Goal: Task Accomplishment & Management: Manage account settings

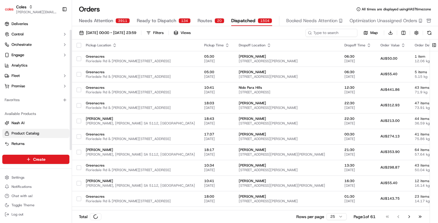
scroll to position [12, 0]
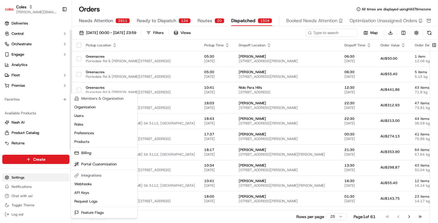
click at [29, 178] on html "Coles barry@usenash.com Toggle Sidebar Orders Deliveries Control Orchestrate En…" at bounding box center [219, 111] width 438 height 223
click at [95, 114] on link "Users" at bounding box center [104, 115] width 64 height 9
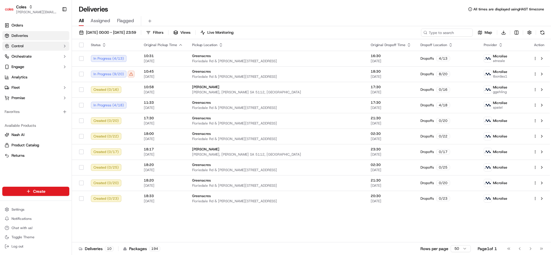
click at [41, 46] on button "Control" at bounding box center [35, 45] width 67 height 9
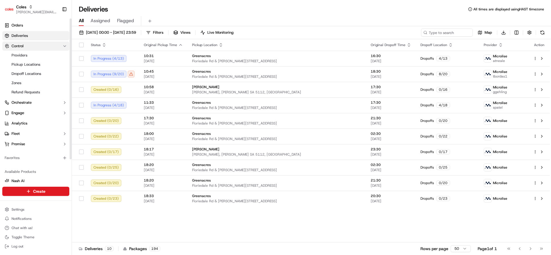
click at [41, 46] on button "Control" at bounding box center [35, 45] width 67 height 9
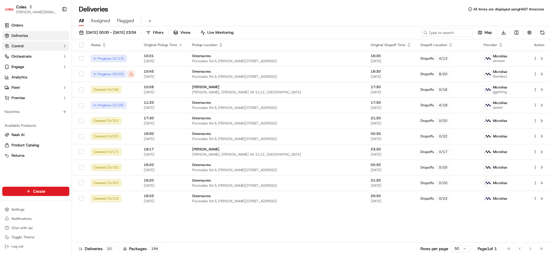
click at [41, 46] on button "Control" at bounding box center [35, 45] width 67 height 9
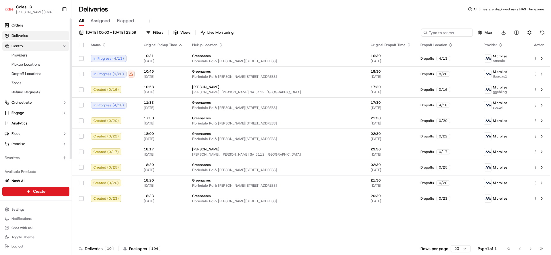
click at [41, 46] on button "Control" at bounding box center [35, 45] width 67 height 9
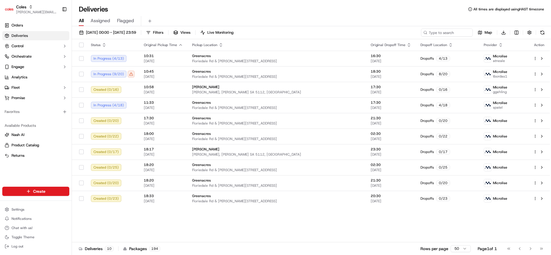
click at [46, 62] on ul "Orders Deliveries Control Orchestrate Engage Analytics Fleet Promise" at bounding box center [35, 62] width 67 height 82
click at [46, 59] on button "Orchestrate" at bounding box center [35, 56] width 67 height 9
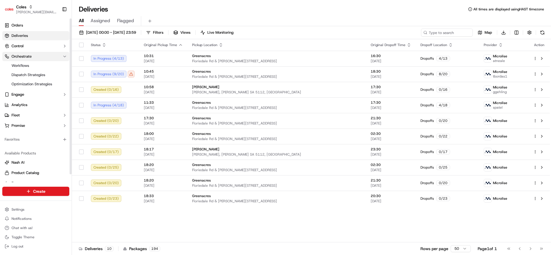
click at [46, 59] on button "Orchestrate" at bounding box center [35, 56] width 67 height 9
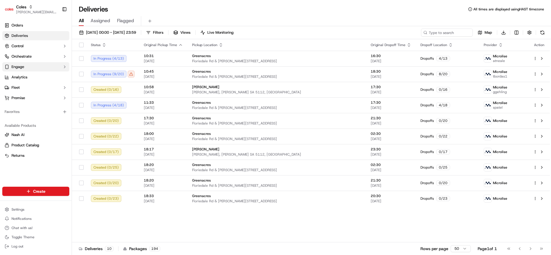
click at [42, 67] on button "Engage" at bounding box center [35, 66] width 67 height 9
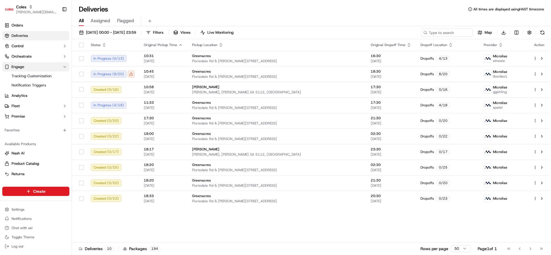
click at [42, 68] on button "Engage" at bounding box center [35, 66] width 67 height 9
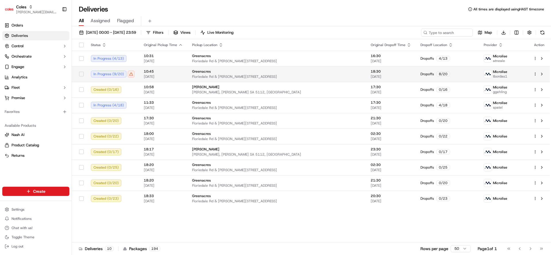
click at [131, 74] on div "In Progress ( 9 / 20 )" at bounding box center [113, 74] width 44 height 7
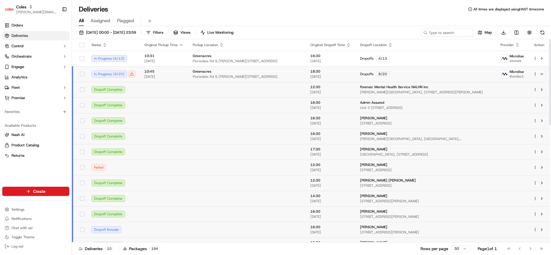
click at [123, 170] on div "Failed" at bounding box center [114, 167] width 44 height 7
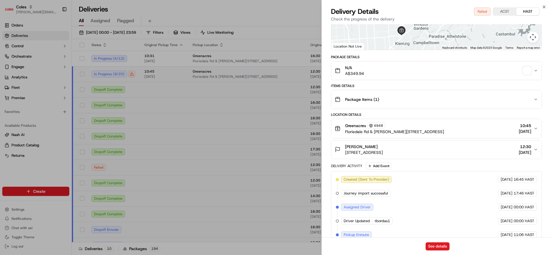
scroll to position [161, 0]
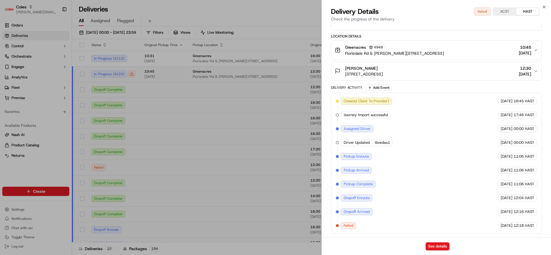
click at [343, 227] on div "Failed" at bounding box center [348, 225] width 15 height 7
click at [339, 226] on div "Created (Sent To Provider) Microlise 14/09/2025 16:45 HAST Journey import succe…" at bounding box center [436, 163] width 201 height 131
click at [338, 225] on div at bounding box center [337, 225] width 3 height 3
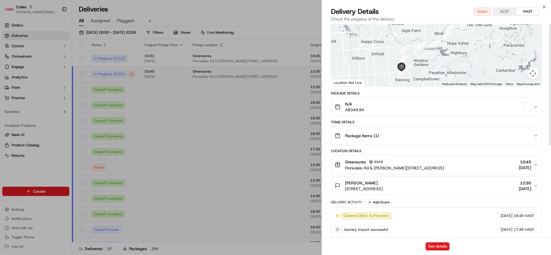
scroll to position [0, 0]
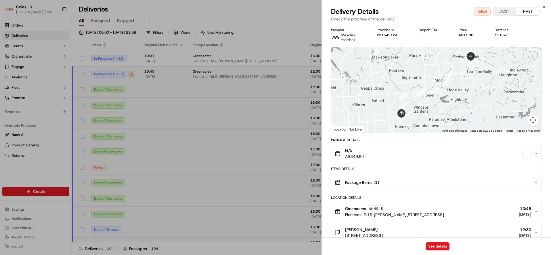
click at [385, 185] on div "Package Items ( 1 )" at bounding box center [434, 182] width 199 height 12
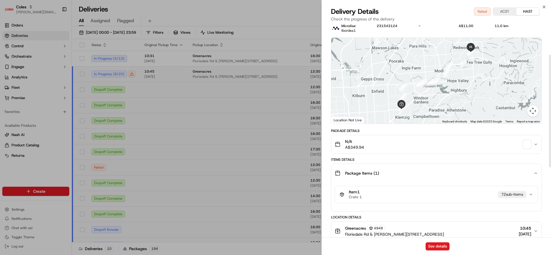
scroll to position [75, 0]
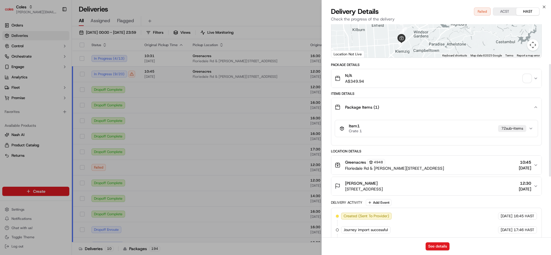
click at [436, 128] on div "Item 1 Crate 1 72 sub-item s" at bounding box center [434, 128] width 189 height 10
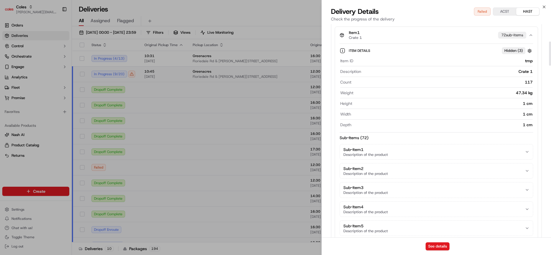
scroll to position [193, 0]
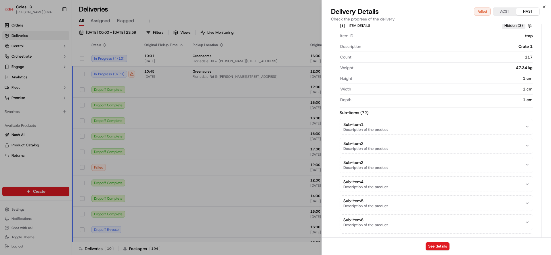
click at [381, 127] on span "Description of the product" at bounding box center [366, 129] width 45 height 5
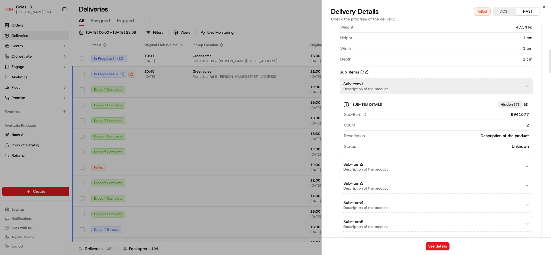
scroll to position [235, 0]
click at [410, 167] on button "Sub-Item 2 Description of the product" at bounding box center [436, 165] width 193 height 15
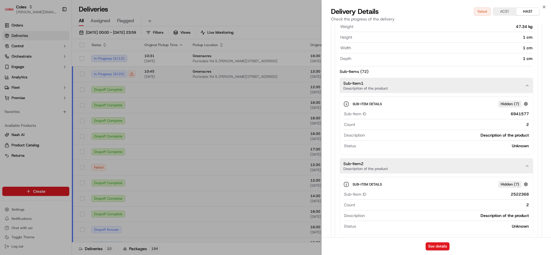
scroll to position [343, 0]
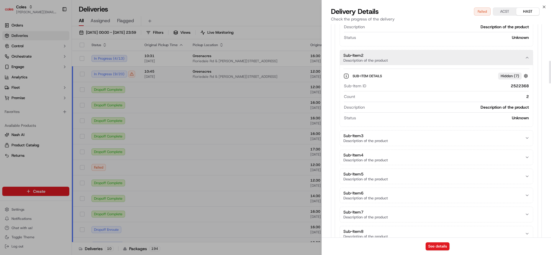
click at [409, 158] on button "Sub-Item 4 Description of the product" at bounding box center [436, 157] width 193 height 15
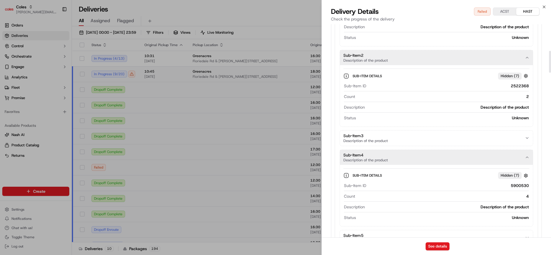
scroll to position [0, 0]
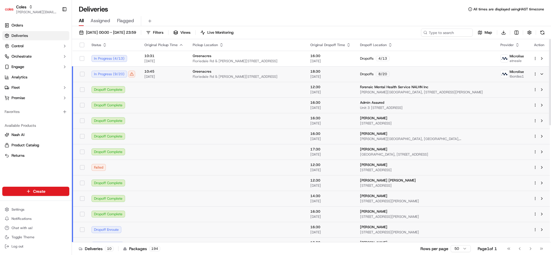
click at [175, 71] on span "10:45" at bounding box center [163, 71] width 39 height 5
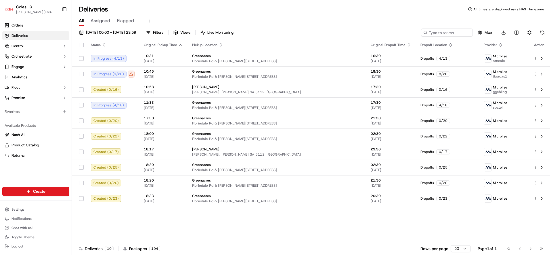
click at [95, 17] on span "Assigned" at bounding box center [101, 20] width 20 height 7
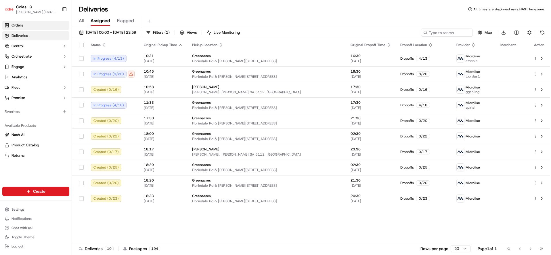
click at [33, 28] on link "Orders" at bounding box center [35, 25] width 67 height 9
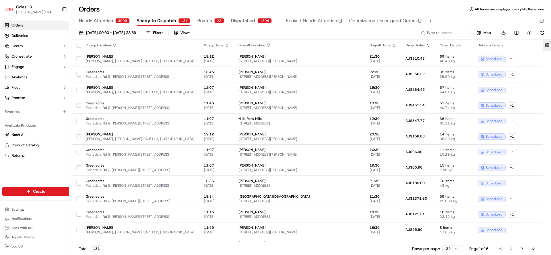
click at [544, 46] on button at bounding box center [547, 45] width 9 height 12
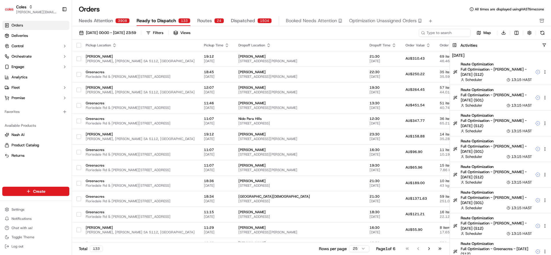
click at [194, 3] on div "Orders All times are displayed using HAST timezone Needs Attention 3908 Ready t…" at bounding box center [312, 127] width 480 height 255
click at [243, 11] on div "Orders All times are displayed using HAST timezone" at bounding box center [312, 9] width 480 height 9
click at [112, 20] on span "Needs Attention" at bounding box center [96, 20] width 34 height 7
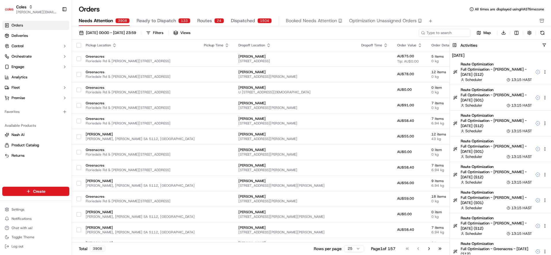
click at [152, 22] on span "Ready to Dispatch" at bounding box center [156, 20] width 39 height 7
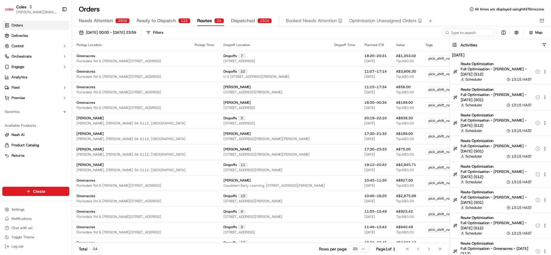
click at [197, 23] on span "Routes" at bounding box center [204, 20] width 15 height 7
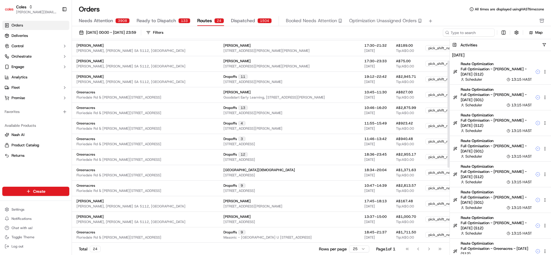
scroll to position [89, 0]
click at [49, 37] on link "Deliveries" at bounding box center [35, 35] width 67 height 9
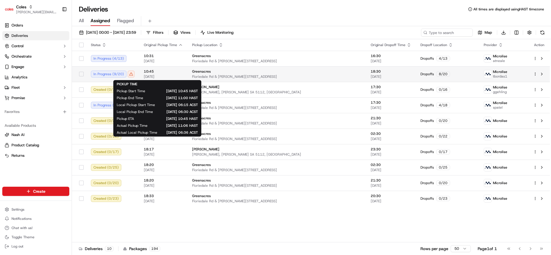
click at [157, 74] on span "15/09/2025" at bounding box center [163, 76] width 39 height 5
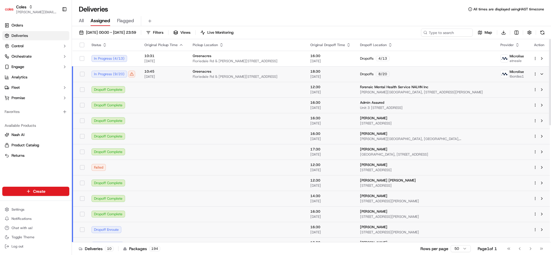
click at [83, 168] on button "button" at bounding box center [82, 167] width 5 height 5
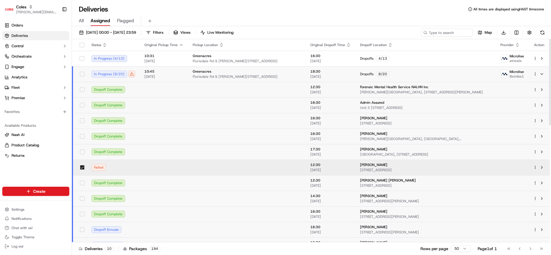
click at [83, 168] on button "button" at bounding box center [82, 167] width 5 height 5
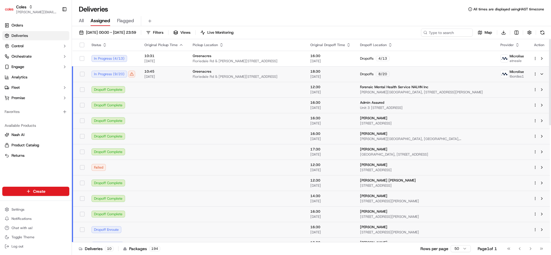
click at [146, 168] on td at bounding box center [164, 167] width 48 height 16
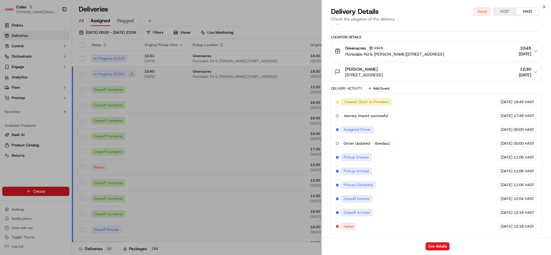
scroll to position [160, 0]
click at [440, 248] on button "See details" at bounding box center [438, 246] width 24 height 8
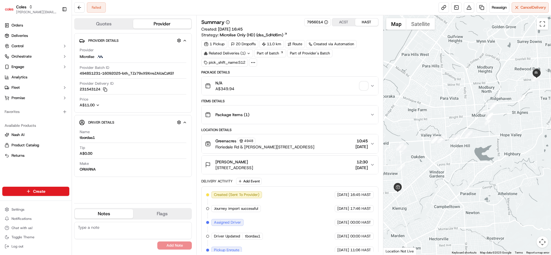
click at [250, 166] on span "43 Somerset Ave, REDWOOD PARK, SA 5097, AU" at bounding box center [235, 168] width 38 height 6
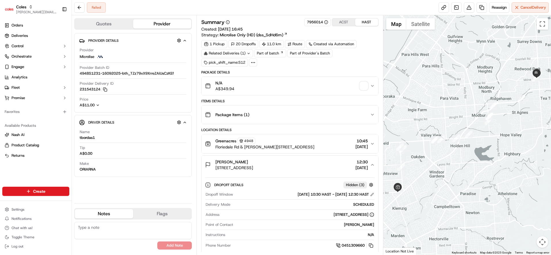
click at [250, 166] on span "43 Somerset Ave, REDWOOD PARK, SA 5097, AU" at bounding box center [235, 168] width 38 height 6
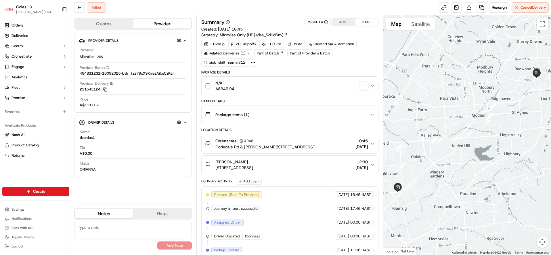
click at [103, 23] on button "Quotes" at bounding box center [104, 23] width 58 height 9
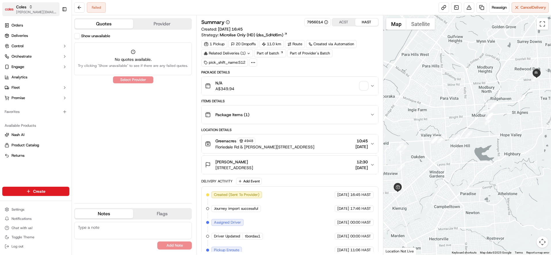
click at [33, 8] on div "Coles" at bounding box center [36, 7] width 41 height 6
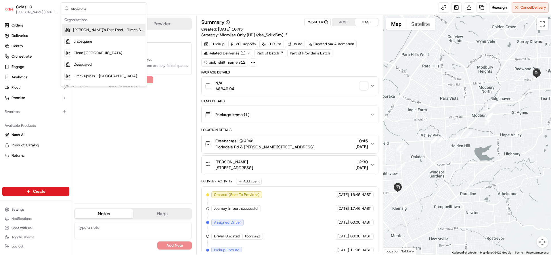
type input "square au"
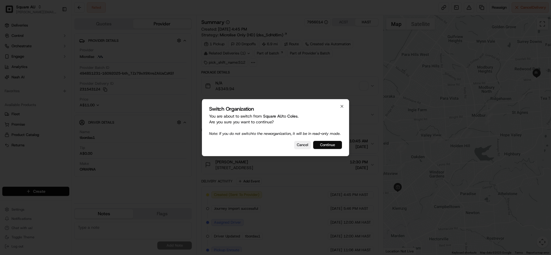
click at [318, 144] on button "Continue" at bounding box center [327, 145] width 29 height 8
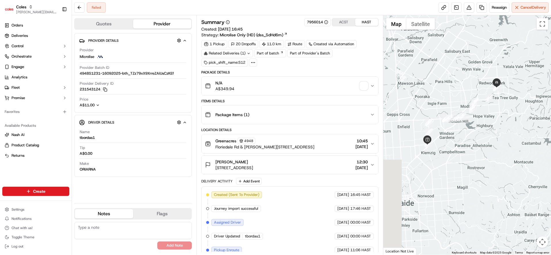
drag, startPoint x: 417, startPoint y: 97, endPoint x: 440, endPoint y: 97, distance: 23.0
click at [440, 97] on div at bounding box center [468, 134] width 168 height 239
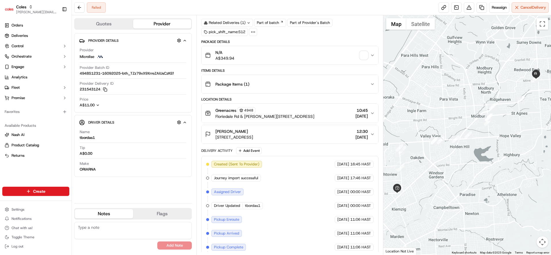
scroll to position [76, 0]
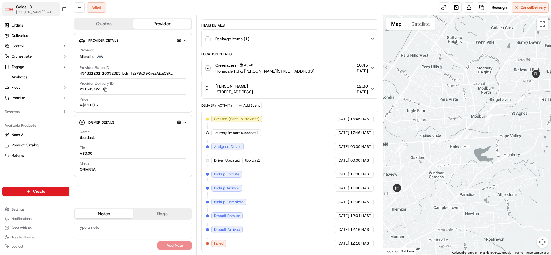
click at [37, 11] on span "[PERSON_NAME][EMAIL_ADDRESS][DOMAIN_NAME]" at bounding box center [36, 12] width 41 height 5
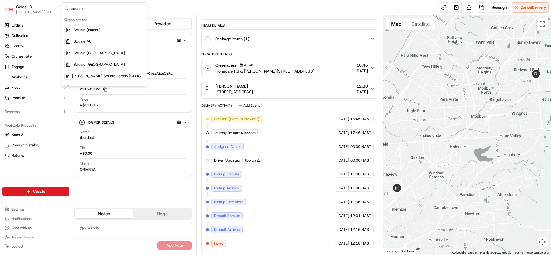
type input "square a"
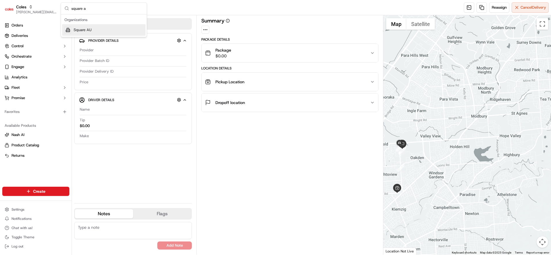
scroll to position [0, 0]
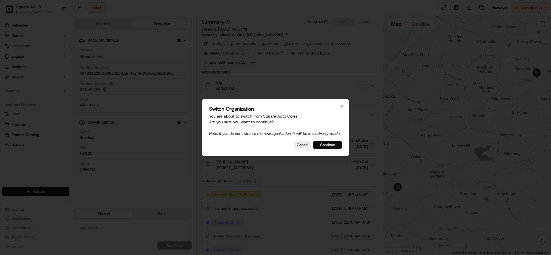
click at [330, 149] on button "Continue" at bounding box center [327, 145] width 29 height 8
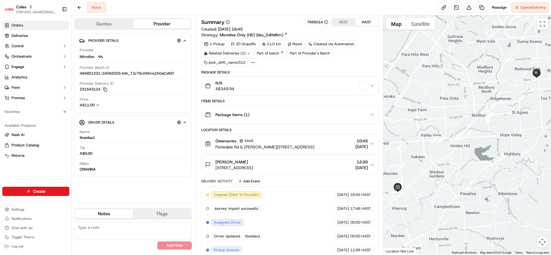
click at [32, 24] on link "Orders" at bounding box center [35, 25] width 67 height 9
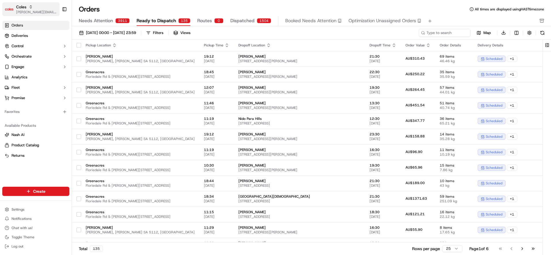
drag, startPoint x: 32, startPoint y: 5, endPoint x: 35, endPoint y: 5, distance: 3.8
click at [32, 5] on icon "button" at bounding box center [31, 7] width 4 height 4
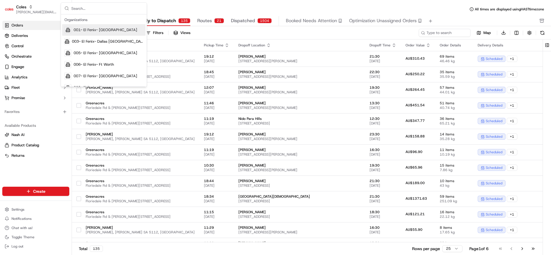
click at [96, 10] on input "text" at bounding box center [107, 9] width 72 height 12
type input "square au"
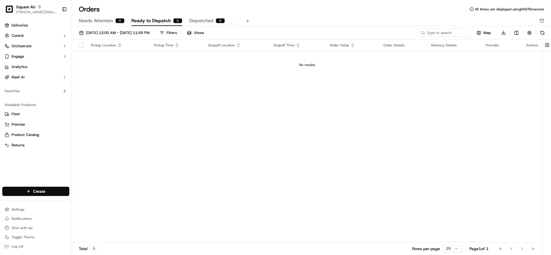
click at [162, 69] on td "No results." at bounding box center [307, 65] width 471 height 28
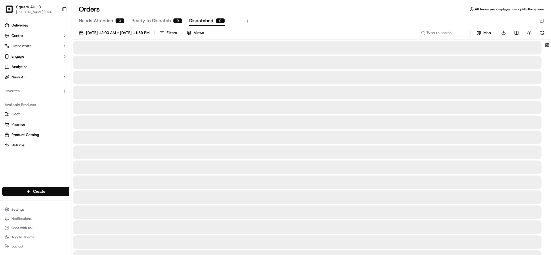
click at [198, 19] on span "Dispatched" at bounding box center [201, 20] width 24 height 7
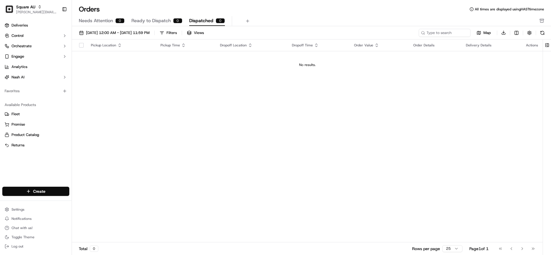
click at [161, 21] on span "Ready to Dispatch" at bounding box center [151, 20] width 39 height 7
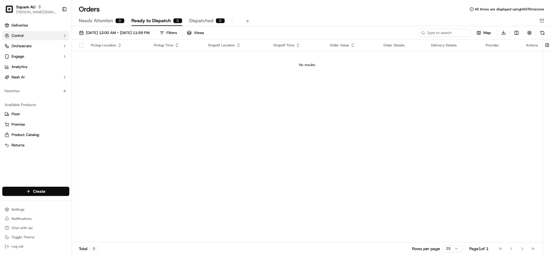
click at [43, 37] on button "Control" at bounding box center [35, 35] width 67 height 9
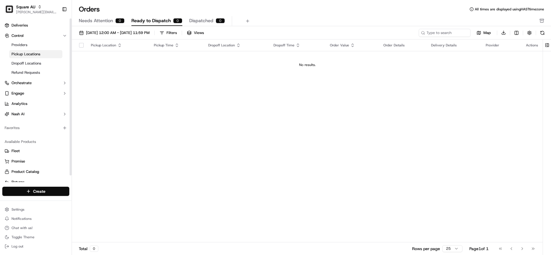
click at [28, 53] on span "Pickup Locations" at bounding box center [26, 54] width 29 height 5
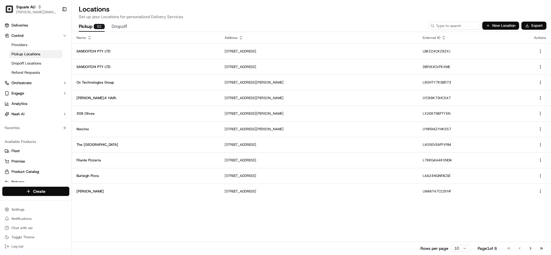
click at [463, 248] on html "Square AU barry@usenash.com Toggle Sidebar Deliveries Control Providers Pickup …" at bounding box center [275, 127] width 551 height 255
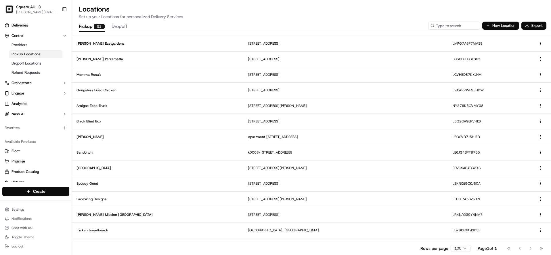
scroll to position [610, 0]
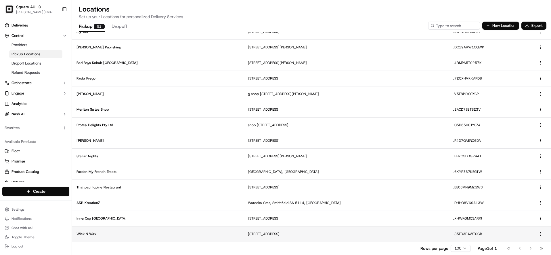
click at [358, 237] on td "69 Magnolia Ave, Mildura VIC 3500, Australia" at bounding box center [346, 234] width 205 height 16
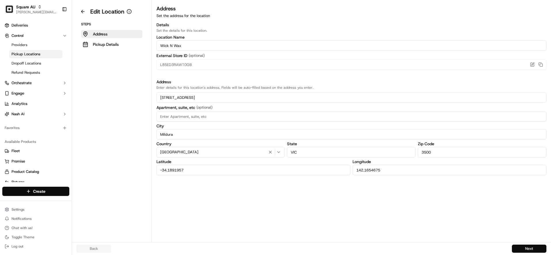
click at [250, 166] on input "-34.1891957" at bounding box center [254, 170] width 194 height 10
click at [83, 11] on button at bounding box center [83, 11] width 13 height 9
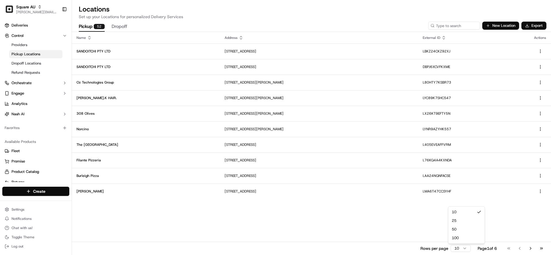
click at [459, 248] on html "Square AU barry@usenash.com Toggle Sidebar Deliveries Control Providers Pickup …" at bounding box center [275, 127] width 551 height 255
click at [388, 208] on html "Square AU barry@usenash.com Toggle Sidebar Deliveries Control Providers Pickup …" at bounding box center [275, 127] width 551 height 255
click at [532, 249] on button "Go to next page" at bounding box center [531, 248] width 10 height 8
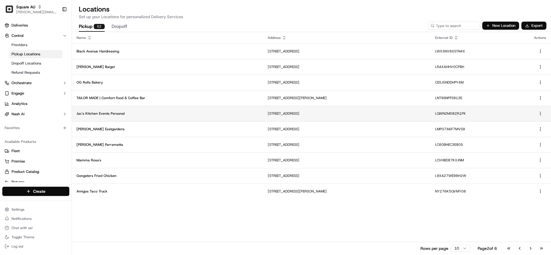
click at [210, 117] on td "Jac's Kitchen Events Personal" at bounding box center [167, 114] width 191 height 16
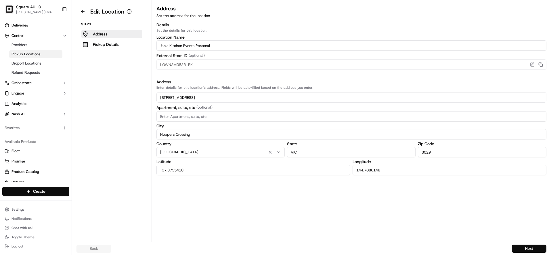
click at [272, 164] on div "Latitude -37.8755418" at bounding box center [254, 167] width 194 height 16
click at [85, 10] on button at bounding box center [83, 11] width 13 height 9
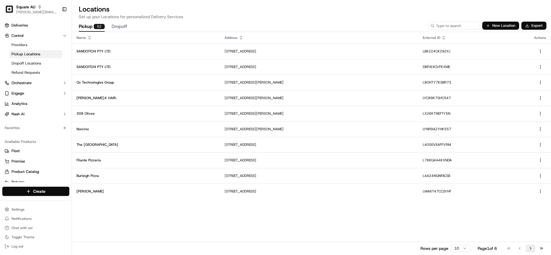
click at [534, 249] on button "Go to next page" at bounding box center [531, 248] width 10 height 8
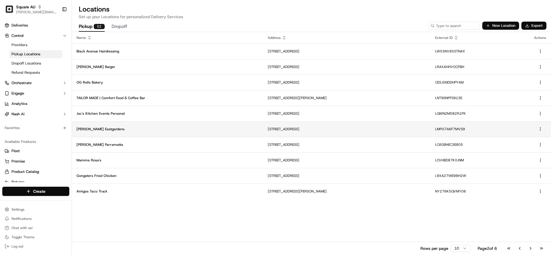
click at [151, 131] on td "Frankie Bs Eastgardens" at bounding box center [167, 129] width 191 height 16
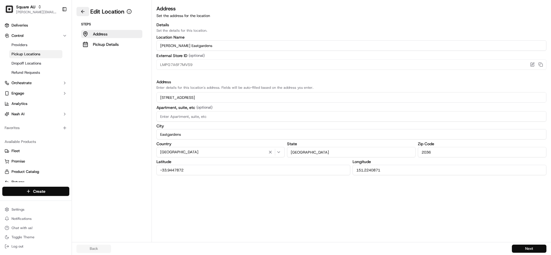
click at [81, 11] on button at bounding box center [83, 11] width 13 height 9
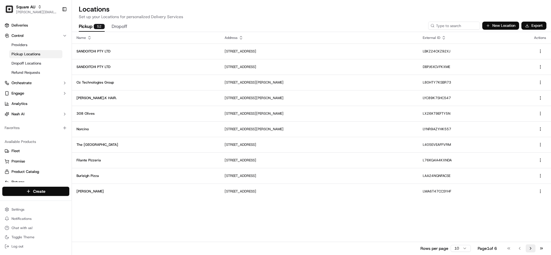
click at [528, 248] on button "Go to next page" at bounding box center [531, 248] width 10 height 8
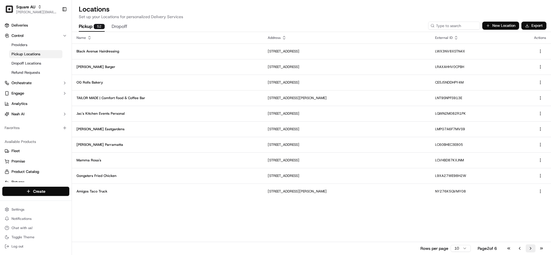
click at [529, 248] on button "Go to next page" at bounding box center [531, 248] width 10 height 8
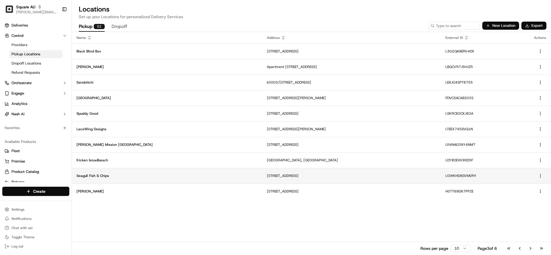
click at [267, 175] on p "55 Excelsior Dr, Frankston North VIC 3200, Australia" at bounding box center [352, 175] width 170 height 5
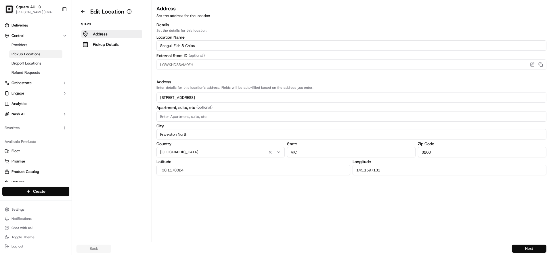
click at [258, 166] on input "-38.1178024" at bounding box center [254, 170] width 194 height 10
click at [391, 169] on input "145.1597131" at bounding box center [450, 170] width 194 height 10
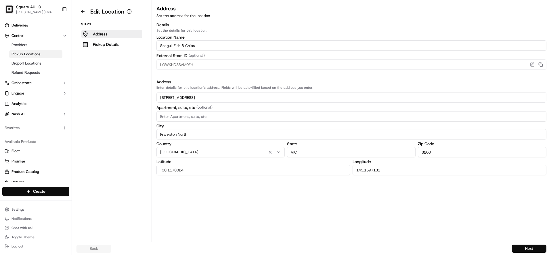
click at [391, 169] on input "145.1597131" at bounding box center [450, 170] width 194 height 10
click at [81, 13] on button at bounding box center [83, 11] width 13 height 9
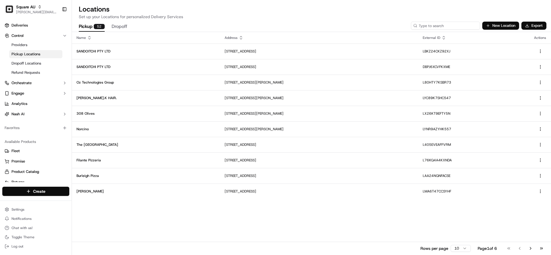
click at [448, 25] on input at bounding box center [445, 26] width 69 height 8
type input "spuddy"
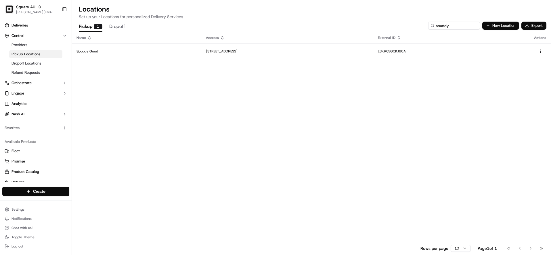
click at [374, 34] on th "Address" at bounding box center [287, 38] width 172 height 12
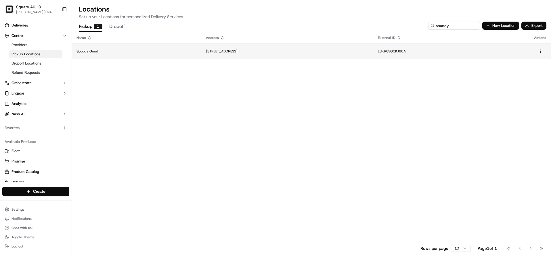
click at [390, 58] on div "Name Address External ID Actions Spuddy Good 37 Firebrace St, Horsham VIC 3400,…" at bounding box center [312, 143] width 480 height 222
click at [474, 47] on td "LSKRCEGCKJ60A" at bounding box center [452, 51] width 156 height 16
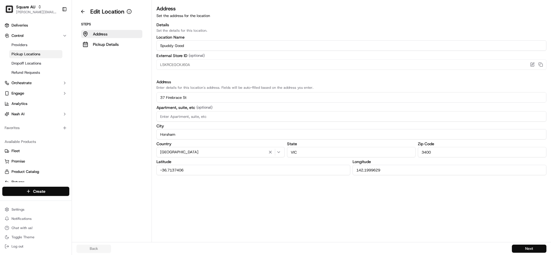
click at [271, 174] on input "-36.7137406" at bounding box center [254, 170] width 194 height 10
click at [388, 170] on input "142.1999629" at bounding box center [450, 170] width 194 height 10
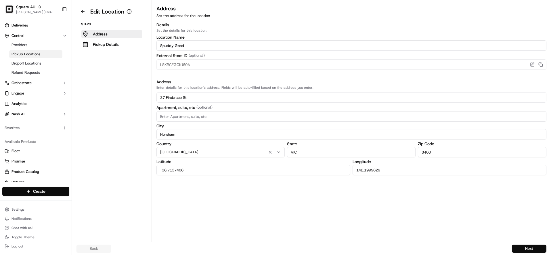
click at [388, 170] on input "142.1999629" at bounding box center [450, 170] width 194 height 10
click at [88, 12] on button at bounding box center [83, 11] width 13 height 9
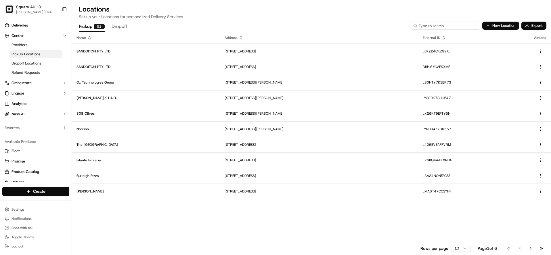
click at [464, 27] on input at bounding box center [445, 26] width 69 height 8
type input "stellar"
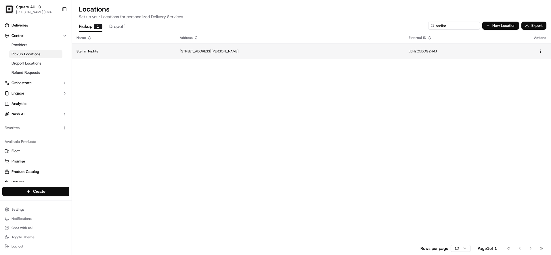
click at [187, 49] on p "14 Scriven St, Leumeah NSW 2560, Australia" at bounding box center [290, 51] width 220 height 5
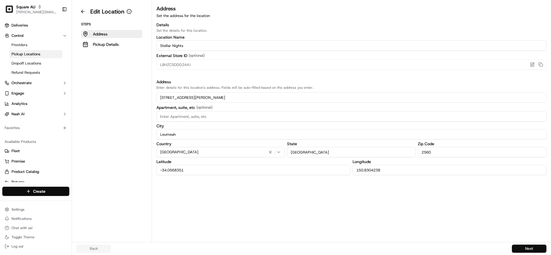
click at [264, 165] on input "-34.0568351" at bounding box center [254, 170] width 194 height 10
click at [371, 170] on input "150.8304238" at bounding box center [450, 170] width 194 height 10
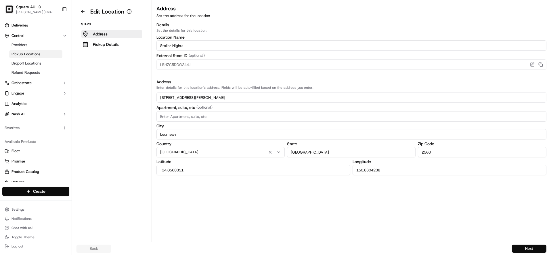
click at [371, 170] on input "150.8304238" at bounding box center [450, 170] width 194 height 10
click at [83, 13] on button at bounding box center [83, 11] width 13 height 9
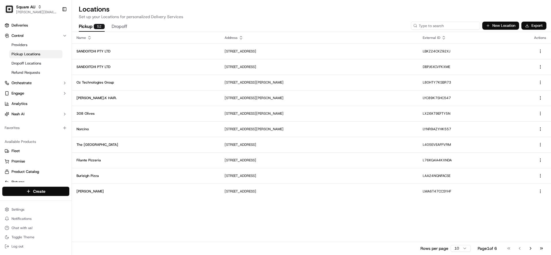
click at [451, 25] on input at bounding box center [445, 26] width 69 height 8
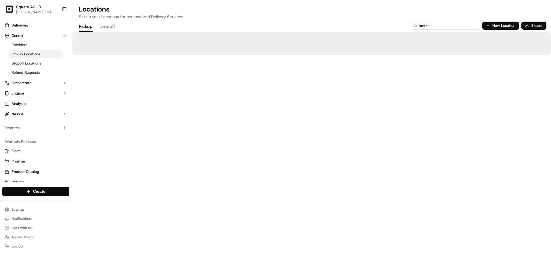
type input "protea"
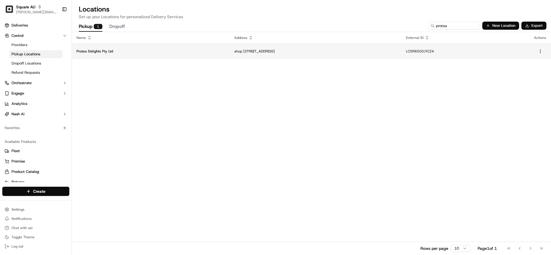
click at [127, 51] on p "Protea Delights Pty Ltd" at bounding box center [151, 51] width 149 height 5
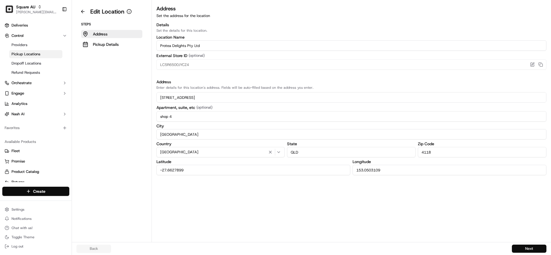
click at [298, 170] on input "-27.6627899" at bounding box center [254, 170] width 194 height 10
click at [393, 171] on input "153.0503109" at bounding box center [450, 170] width 194 height 10
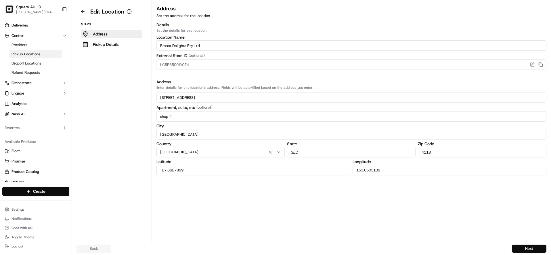
click at [393, 171] on input "153.0503109" at bounding box center [450, 170] width 194 height 10
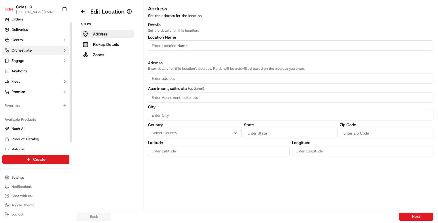
scroll to position [12, 0]
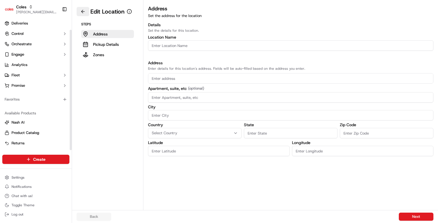
click at [82, 8] on button at bounding box center [83, 11] width 13 height 9
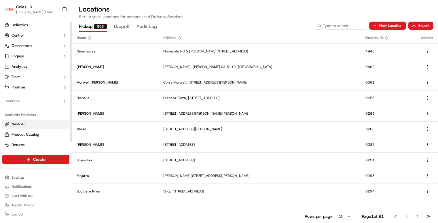
scroll to position [12, 0]
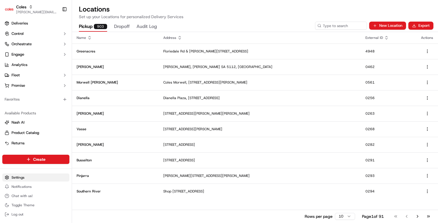
click at [22, 175] on html "Coles barry@usenash.com Toggle Sidebar Orders Deliveries Control Orchestrate En…" at bounding box center [219, 111] width 438 height 223
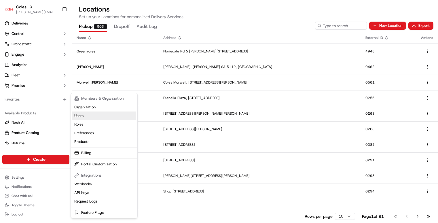
click at [86, 114] on link "Users" at bounding box center [104, 115] width 64 height 9
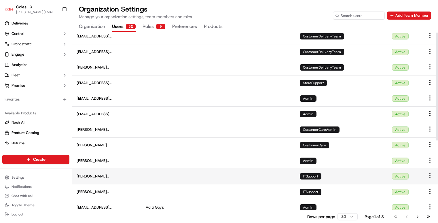
scroll to position [118, 0]
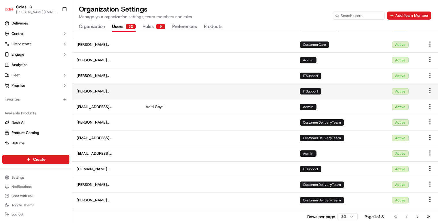
click at [136, 93] on span "chandramohan.krishnamoorthi@coles.com.au" at bounding box center [107, 91] width 60 height 5
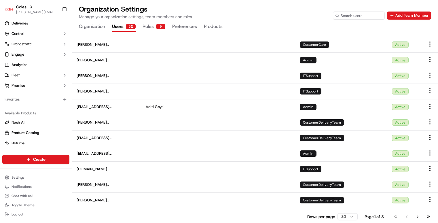
click at [147, 26] on button "Roles 9" at bounding box center [153, 27] width 23 height 10
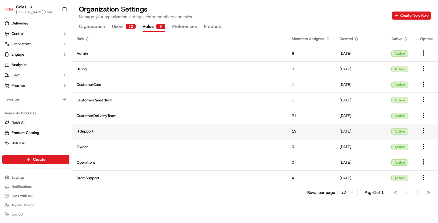
click at [89, 132] on span "ITSupport" at bounding box center [180, 131] width 206 height 5
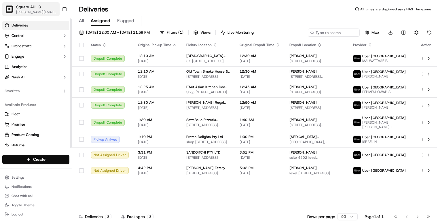
click at [36, 7] on div "Square AU" at bounding box center [36, 7] width 41 height 6
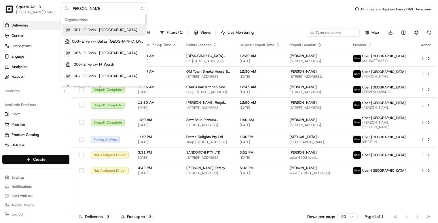
type input "coles"
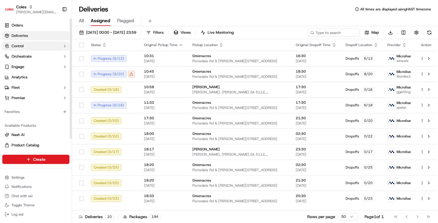
click at [37, 47] on button "Control" at bounding box center [35, 45] width 67 height 9
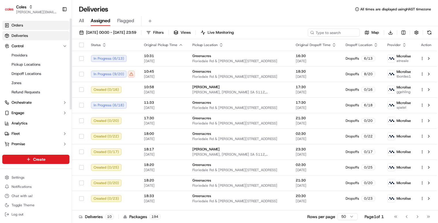
click at [28, 27] on link "Orders" at bounding box center [35, 25] width 67 height 9
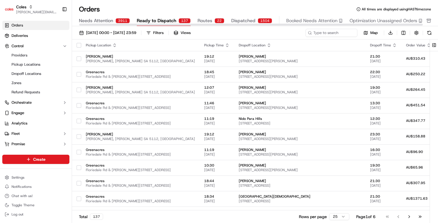
click at [206, 19] on span "Routes" at bounding box center [204, 20] width 15 height 7
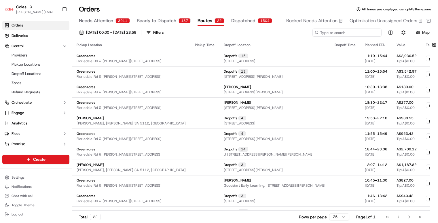
click at [343, 31] on input at bounding box center [346, 32] width 69 height 8
paste input "rte_o2bpMvkMBJzgeuzehUymsQ"
type input "rte_o2bpMvkMBJzgeuzehUymsQ"
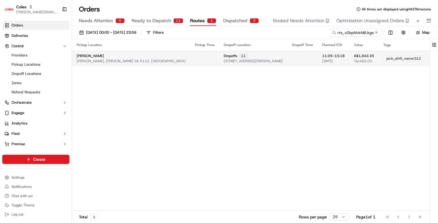
click at [433, 59] on button "Edit" at bounding box center [440, 58] width 14 height 7
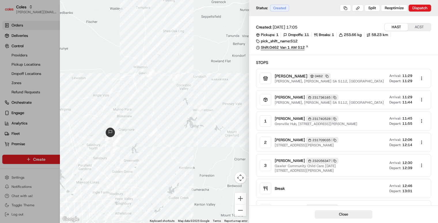
click at [298, 49] on link "Shift: 0462 Van 1 AM S12" at bounding box center [343, 47] width 175 height 5
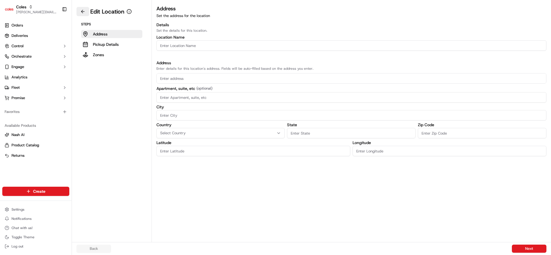
click at [83, 12] on button at bounding box center [83, 11] width 13 height 9
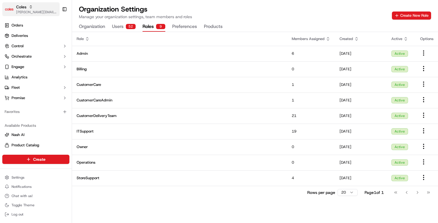
click at [32, 6] on icon "button" at bounding box center [31, 7] width 4 height 4
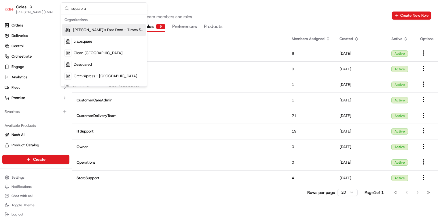
type input "square au"
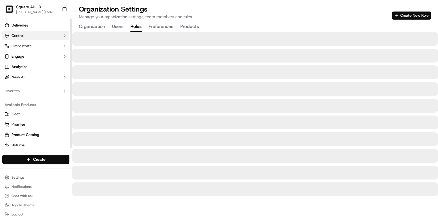
click at [33, 32] on button "Control" at bounding box center [35, 35] width 67 height 9
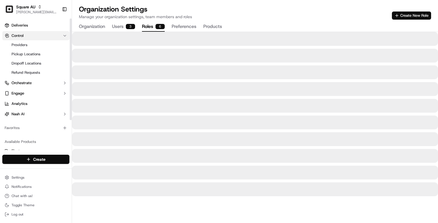
click at [33, 33] on button "Control" at bounding box center [35, 35] width 67 height 9
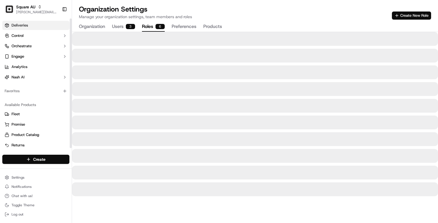
click at [34, 26] on link "Deliveries" at bounding box center [35, 25] width 67 height 9
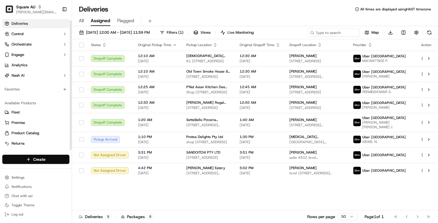
scroll to position [2, 0]
click at [48, 39] on ul "Deliveries Control Orchestrate Engage Analytics Nash AI" at bounding box center [35, 49] width 67 height 61
click at [47, 35] on button "Control" at bounding box center [35, 33] width 67 height 9
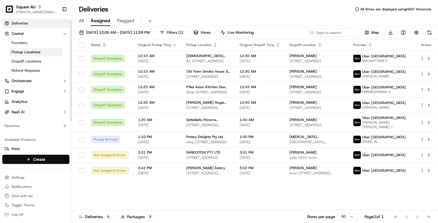
click at [29, 52] on span "Pickup Locations" at bounding box center [26, 52] width 29 height 5
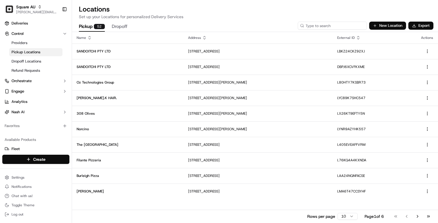
click at [333, 25] on input at bounding box center [332, 26] width 69 height 8
click at [32, 62] on span "Dropoff Locations" at bounding box center [27, 61] width 30 height 5
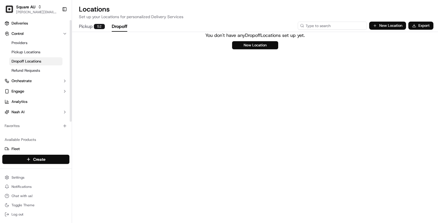
click at [331, 27] on input at bounding box center [332, 26] width 69 height 8
paste input "Bad Boys Kebab Newport"
type input "Bad Boys Kebab Newport"
click at [89, 29] on button "Pickup 1" at bounding box center [91, 27] width 24 height 10
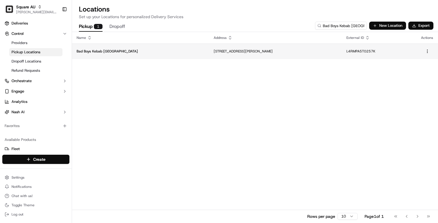
click at [155, 50] on p "Bad Boys Kebab Newport" at bounding box center [141, 51] width 128 height 5
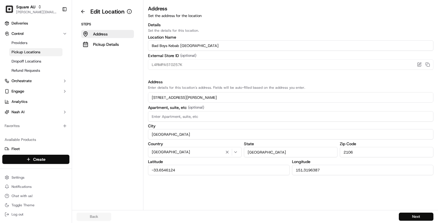
drag, startPoint x: 221, startPoint y: 175, endPoint x: 221, endPoint y: 170, distance: 4.6
click at [221, 175] on div "Address Set the address for the location Details Set the details for this locat…" at bounding box center [290, 107] width 294 height 205
click at [221, 170] on input "-33.6546124" at bounding box center [219, 170] width 142 height 10
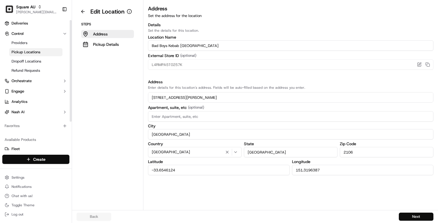
click at [306, 173] on input "151.3196387" at bounding box center [363, 170] width 142 height 10
click at [79, 12] on button at bounding box center [83, 11] width 13 height 9
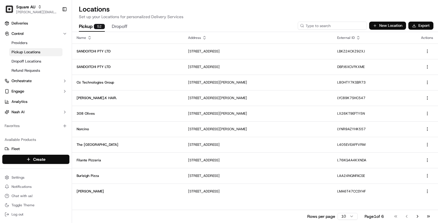
click at [336, 23] on input at bounding box center [332, 26] width 69 height 8
paste input "Beau's Burgers"
type input "Beau's Burgers"
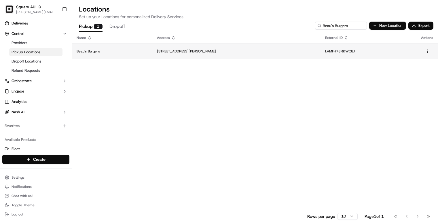
click at [215, 51] on p "141 Mann St, Gosford NSW 2250, Australia" at bounding box center [236, 51] width 159 height 5
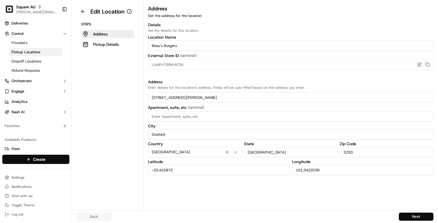
click at [170, 168] on input "-33.425872" at bounding box center [219, 170] width 142 height 10
click at [306, 170] on input "151.3422036" at bounding box center [363, 170] width 142 height 10
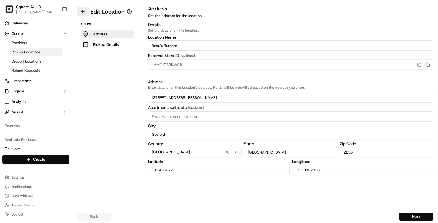
click at [80, 11] on button at bounding box center [83, 11] width 13 height 9
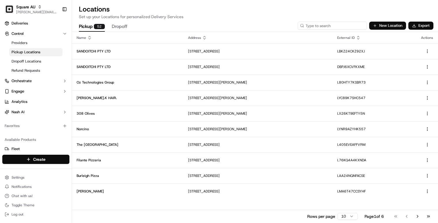
click at [322, 27] on input at bounding box center [332, 26] width 69 height 8
paste input "Black Blind Box"
type input "Black Blind Box"
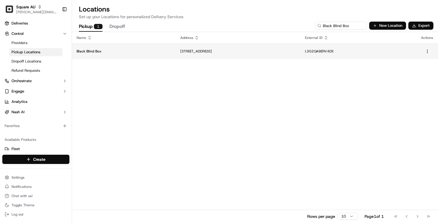
click at [262, 48] on td "5 6/307 Maroondah Hwy, Ringwood VIC 3134, Australia" at bounding box center [238, 51] width 125 height 16
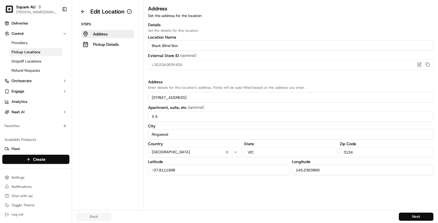
click at [204, 163] on label "Latitude" at bounding box center [219, 161] width 142 height 4
click at [201, 167] on input "-37.8111998" at bounding box center [219, 170] width 142 height 10
click at [328, 168] on input "145.2363866" at bounding box center [363, 170] width 142 height 10
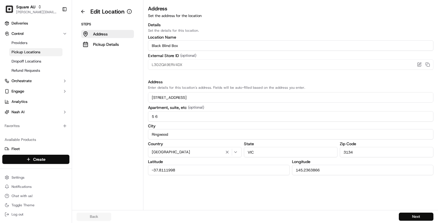
click at [328, 168] on input "145.2363866" at bounding box center [363, 170] width 142 height 10
click at [84, 11] on button at bounding box center [83, 11] width 13 height 9
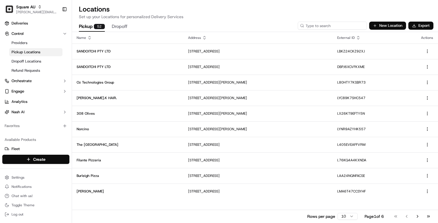
click at [330, 28] on input at bounding box center [332, 26] width 69 height 8
paste input "Chosen Cuts Pty Ltd"
type input "Chosen Cuts Pty Ltd"
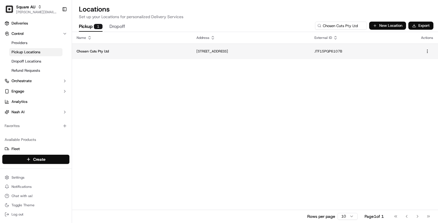
click at [279, 49] on p "51-53 Spring St, Bondi Junction NSW 2022, Australia" at bounding box center [250, 51] width 109 height 5
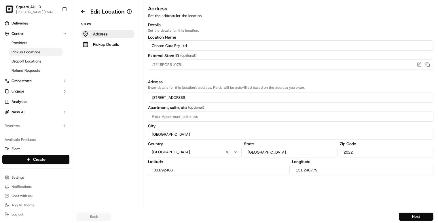
click at [220, 169] on input "-33.892406" at bounding box center [219, 170] width 142 height 10
click at [325, 174] on input "151.246779" at bounding box center [363, 170] width 142 height 10
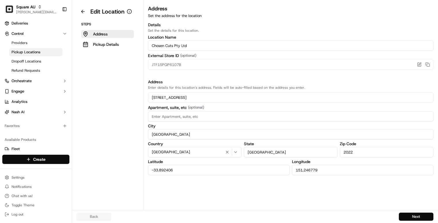
click at [326, 173] on input "151.246779" at bounding box center [363, 170] width 142 height 10
click at [90, 11] on div "Edit Location" at bounding box center [104, 11] width 55 height 9
click at [87, 11] on button at bounding box center [83, 11] width 13 height 9
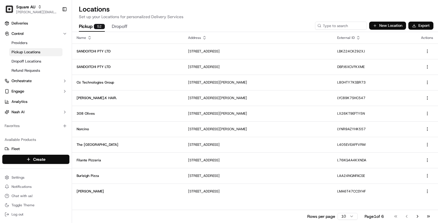
drag, startPoint x: 332, startPoint y: 31, endPoint x: 333, endPoint y: 26, distance: 5.0
click at [332, 31] on div "Pickup 52 Dropoff New Location Export" at bounding box center [255, 26] width 366 height 12
click at [333, 26] on input at bounding box center [332, 26] width 69 height 8
paste input "CUVAI"
type input "CUVAI"
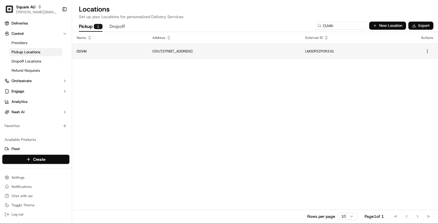
click at [202, 48] on td "C50/24-32 Lexington Dr, Bella Vista NSW 2153, Australia" at bounding box center [224, 51] width 153 height 16
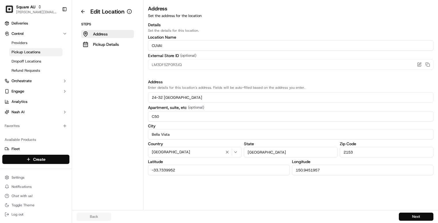
click at [211, 167] on input "-33.7339952" at bounding box center [219, 170] width 142 height 10
click at [327, 170] on input "150.9451957" at bounding box center [363, 170] width 142 height 10
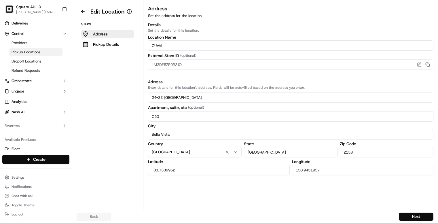
click at [327, 170] on input "150.9451957" at bounding box center [363, 170] width 142 height 10
click at [83, 7] on div "Edit Location" at bounding box center [104, 11] width 55 height 9
click at [76, 13] on aside "Edit Location Steps Address Pickup Details" at bounding box center [107, 105] width 71 height 210
click at [79, 13] on button at bounding box center [83, 11] width 13 height 9
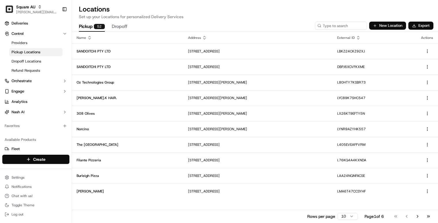
click at [349, 19] on p "Set up your Locations for personalized Delivery Services" at bounding box center [255, 17] width 352 height 6
click at [346, 25] on input at bounding box center [332, 26] width 69 height 8
paste input "fricken broadbeach"
type input "fricken broadbeach"
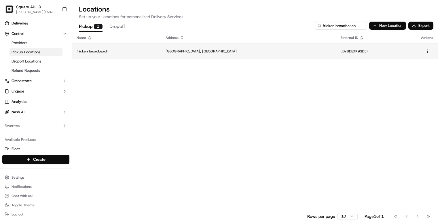
click at [294, 52] on p "Monterey Plaza, Broadbeach QLD 4218, Australia" at bounding box center [249, 51] width 166 height 5
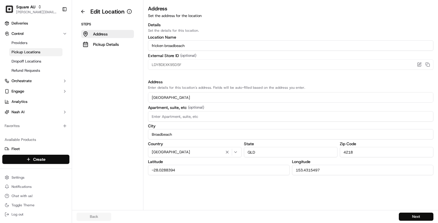
click at [184, 170] on input "-28.0288394" at bounding box center [219, 170] width 142 height 10
click at [311, 167] on input "153.4315497" at bounding box center [363, 170] width 142 height 10
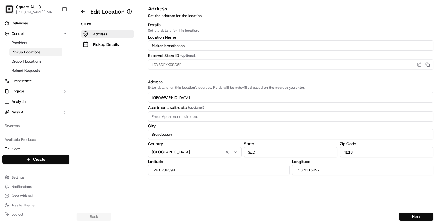
click at [311, 167] on input "153.4315497" at bounding box center [363, 170] width 142 height 10
click at [79, 13] on button at bounding box center [83, 11] width 13 height 9
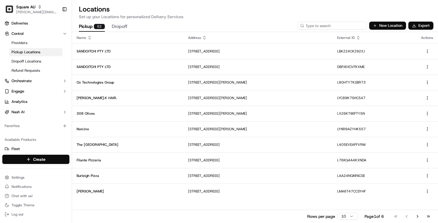
drag, startPoint x: 357, startPoint y: 29, endPoint x: 353, endPoint y: 28, distance: 4.2
click at [353, 28] on input at bounding box center [332, 26] width 69 height 8
paste input "Gongsters Fried Chicken"
type input "Gongsters Fried Chicken"
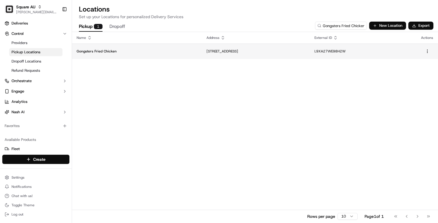
click at [230, 51] on p "159 Princes Hwy, Unanderra NSW 2526, Australia" at bounding box center [255, 51] width 99 height 5
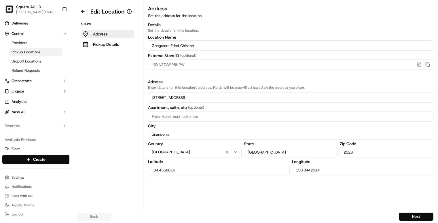
click at [200, 166] on input "-34.4558616" at bounding box center [219, 170] width 142 height 10
click at [322, 167] on input "150.8442614" at bounding box center [363, 170] width 142 height 10
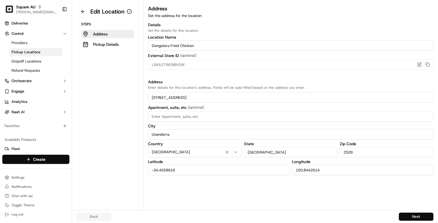
click at [322, 167] on input "150.8442614" at bounding box center [363, 170] width 142 height 10
click at [88, 12] on button at bounding box center [83, 11] width 13 height 9
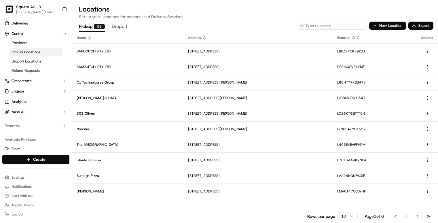
click at [315, 28] on input at bounding box center [332, 26] width 69 height 8
click at [335, 25] on input at bounding box center [332, 26] width 69 height 8
paste input "Immanuel Mission Australia"
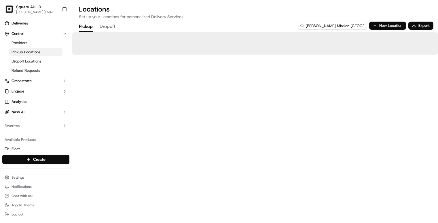
type input "Immanuel Mission Australia"
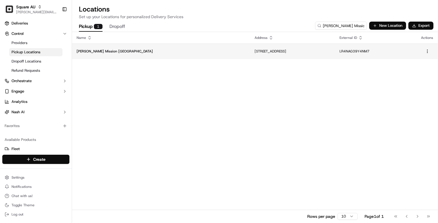
click at [148, 54] on td "Immanuel Mission Australia" at bounding box center [161, 51] width 178 height 16
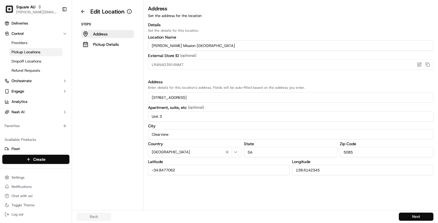
click at [220, 171] on input "-34.8477062" at bounding box center [219, 170] width 142 height 10
click at [220, 172] on input "-34.8477062" at bounding box center [219, 170] width 142 height 10
click at [300, 171] on input "138.6142345" at bounding box center [363, 170] width 142 height 10
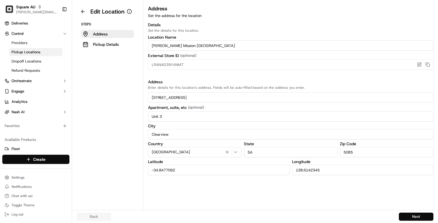
click at [300, 171] on input "138.6142345" at bounding box center [363, 170] width 142 height 10
click at [78, 13] on button at bounding box center [83, 11] width 13 height 9
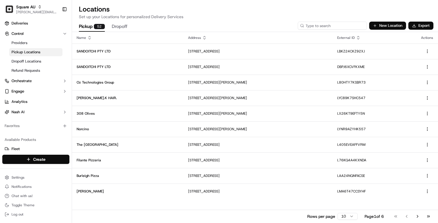
click at [326, 24] on input at bounding box center [332, 26] width 69 height 8
paste input "Jack Haligo Publishing"
type input "Jack Haligo Publishing"
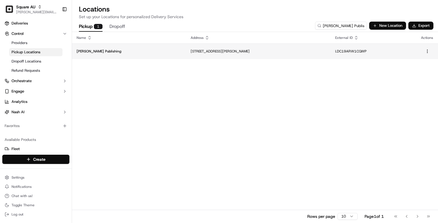
click at [186, 47] on td "75 Coulter Rd, Willow Vale QLD 4209, Australia" at bounding box center [258, 51] width 144 height 16
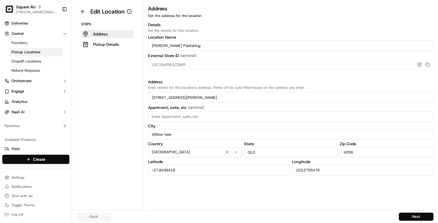
click at [235, 167] on input "-27.8436418" at bounding box center [219, 170] width 142 height 10
click at [332, 170] on input "153.2795476" at bounding box center [363, 170] width 142 height 10
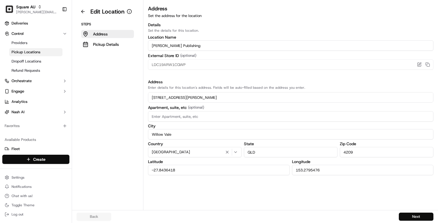
click at [332, 170] on input "153.2795476" at bounding box center [363, 170] width 142 height 10
click at [82, 12] on button at bounding box center [83, 11] width 13 height 9
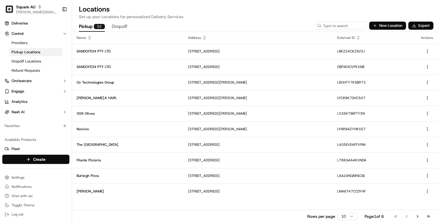
click at [333, 20] on div "Pickup 52 Dropoff New Location Export" at bounding box center [255, 26] width 366 height 12
click at [335, 24] on input at bounding box center [332, 26] width 69 height 8
paste input "Jakobs favourites"
type input "Jakobs favourites"
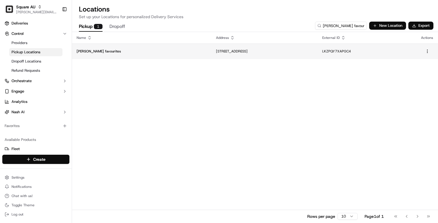
click at [218, 55] on td "51 Lachlan St, Warwick Farm NSW 2170, Australia" at bounding box center [264, 51] width 106 height 16
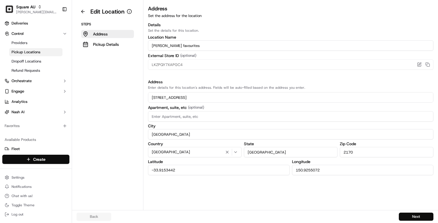
click at [233, 167] on input "-33.9153442" at bounding box center [219, 170] width 142 height 10
click at [306, 172] on input "150.9255072" at bounding box center [363, 170] width 142 height 10
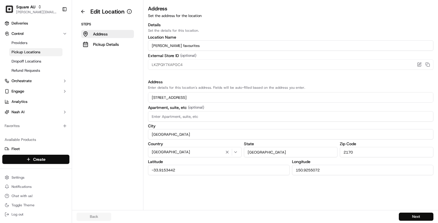
click at [306, 172] on input "150.9255072" at bounding box center [363, 170] width 142 height 10
click at [82, 11] on button at bounding box center [83, 11] width 13 height 9
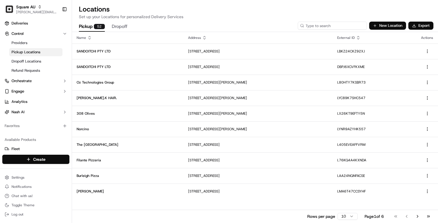
click at [353, 23] on input at bounding box center [332, 26] width 69 height 8
paste input "Koi Takeaway Dickson"
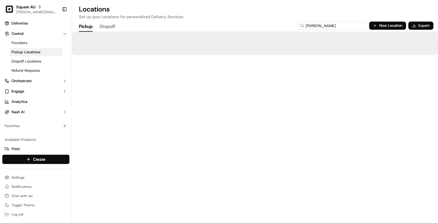
type input "Koi Takeaway Dickson"
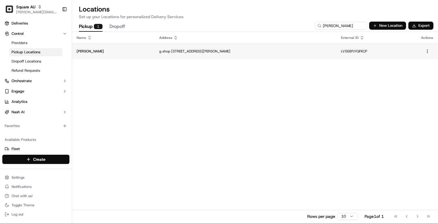
click at [217, 54] on td "g shop 4/8 Cape St, Dickson ACT 2602, Australia" at bounding box center [246, 51] width 182 height 16
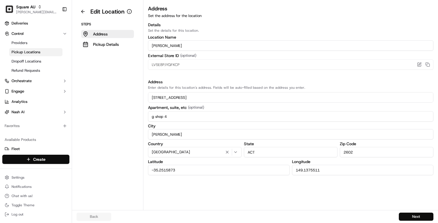
click at [192, 169] on input "-35.2515873" at bounding box center [219, 170] width 142 height 10
click at [313, 172] on input "149.1375511" at bounding box center [363, 170] width 142 height 10
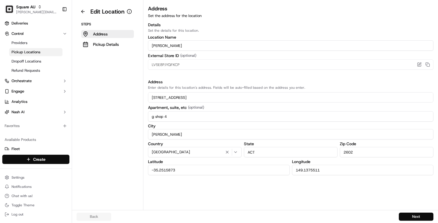
click at [315, 170] on input "149.1375511" at bounding box center [363, 170] width 142 height 10
click at [82, 11] on button at bounding box center [83, 11] width 13 height 9
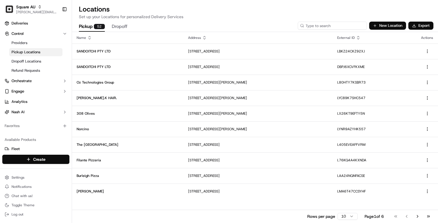
click at [336, 22] on input at bounding box center [332, 26] width 69 height 8
paste input "LaceWing Designs"
type input "LaceWing Designs"
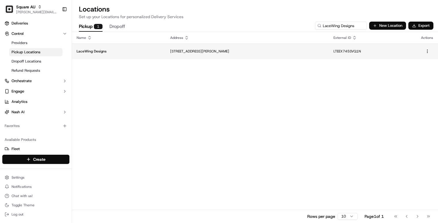
click at [235, 54] on td "37 Harper St, Woodbridge WA 6056, Australia" at bounding box center [247, 51] width 163 height 16
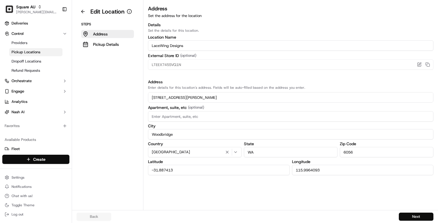
click at [207, 168] on input "-31.887413" at bounding box center [219, 170] width 142 height 10
click at [206, 171] on input "-31.887413" at bounding box center [219, 170] width 142 height 10
click at [316, 167] on input "115.9964093" at bounding box center [363, 170] width 142 height 10
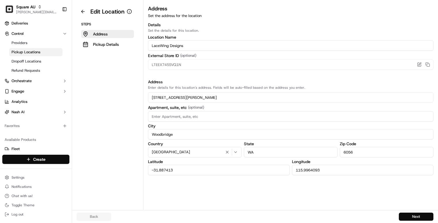
click at [316, 167] on input "115.9964093" at bounding box center [363, 170] width 142 height 10
click at [85, 12] on button at bounding box center [83, 11] width 13 height 9
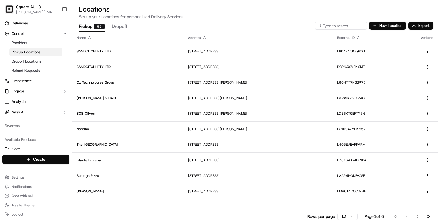
click at [314, 25] on div "Pickup 52 Dropoff" at bounding box center [196, 27] width 238 height 10
click at [345, 25] on input at bounding box center [332, 26] width 69 height 8
paste input "Meriton Suites Shop"
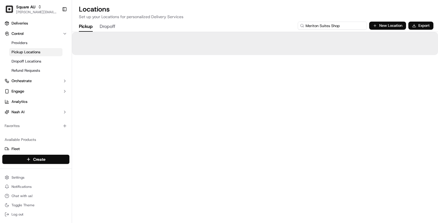
type input "Meriton Suites Shop"
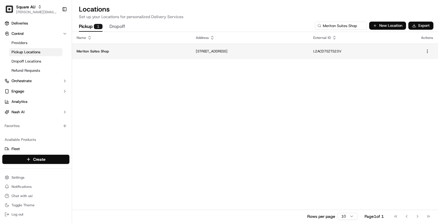
click at [213, 50] on p "528 Kent St, Sydney NSW 2000, Australia" at bounding box center [250, 51] width 108 height 5
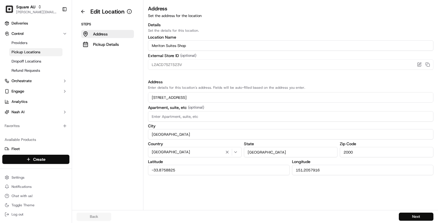
drag, startPoint x: 211, startPoint y: 176, endPoint x: 211, endPoint y: 168, distance: 7.2
click at [211, 175] on div "Address Set the address for the location Details Set the details for this locat…" at bounding box center [290, 107] width 294 height 205
click at [211, 168] on input "-33.8758825" at bounding box center [219, 170] width 142 height 10
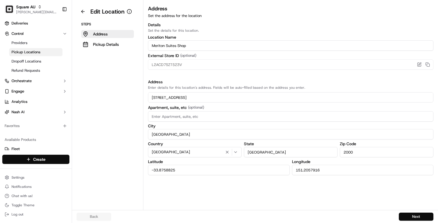
click at [309, 170] on input "151.2057916" at bounding box center [363, 170] width 142 height 10
click at [83, 13] on button at bounding box center [83, 11] width 13 height 9
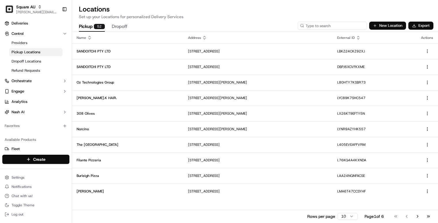
click at [342, 23] on input at bounding box center [332, 26] width 69 height 8
paste input "My Yas"
type input "My Yas"
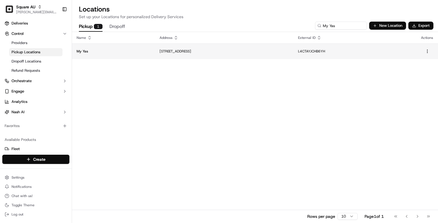
click at [192, 53] on p "38 Canterbury Rd, Bankstown NSW 2200, Australia" at bounding box center [223, 51] width 129 height 5
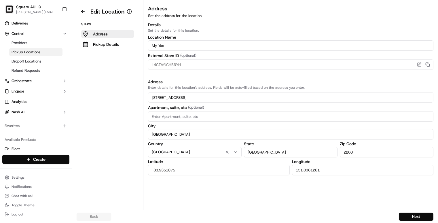
drag, startPoint x: 243, startPoint y: 168, endPoint x: 239, endPoint y: 170, distance: 4.6
click at [243, 168] on input "-33.9351875" at bounding box center [219, 170] width 142 height 10
click at [239, 170] on input "-33.9351875" at bounding box center [219, 170] width 142 height 10
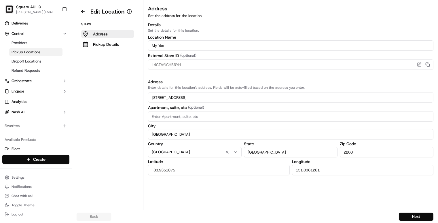
click at [316, 170] on input "151.0361281" at bounding box center [363, 170] width 142 height 10
click at [85, 11] on button at bounding box center [83, 11] width 13 height 9
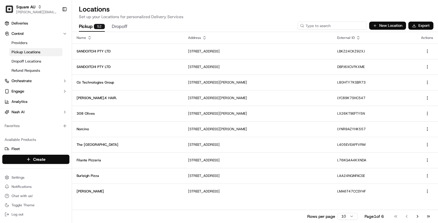
click at [340, 25] on input at bounding box center [332, 26] width 69 height 8
paste input "North Parramatta Sinhala School"
type input "North Parramatta Sinhala School"
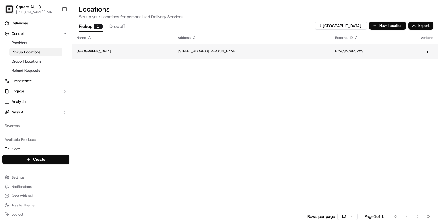
click at [209, 47] on td "2 Albert St, North Parramatta NSW 2151, Australia" at bounding box center [251, 51] width 157 height 16
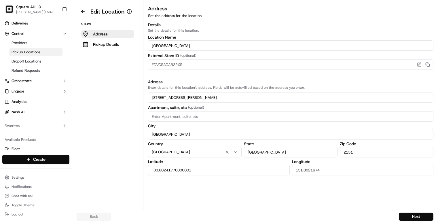
click at [214, 169] on input "-33.80241770000001" at bounding box center [219, 170] width 142 height 10
click at [300, 171] on input "151.0021674" at bounding box center [363, 170] width 142 height 10
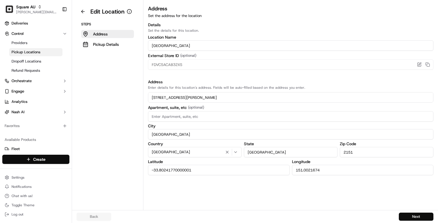
click at [300, 171] on input "151.0021674" at bounding box center [363, 170] width 142 height 10
click at [78, 12] on button at bounding box center [83, 11] width 13 height 9
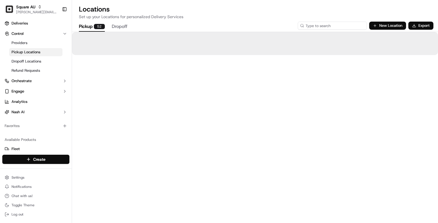
click at [330, 28] on input at bounding box center [332, 26] width 69 height 8
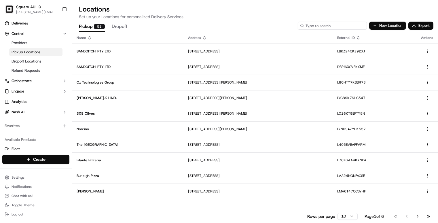
paste input "Pardon My French Treats"
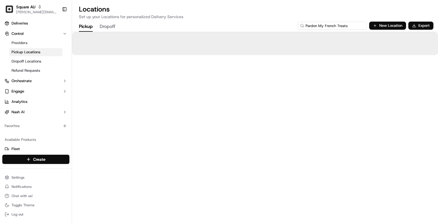
type input "Pardon My French Treats"
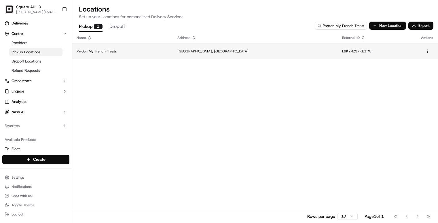
click at [108, 54] on td "Pardon My French Treats" at bounding box center [122, 51] width 101 height 16
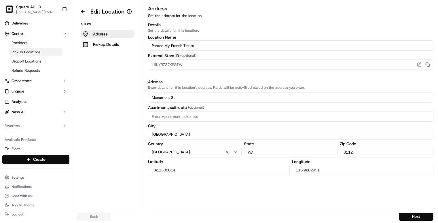
click at [214, 171] on input "-32.1300014" at bounding box center [219, 170] width 142 height 10
click at [307, 169] on input "115.9262951" at bounding box center [363, 170] width 142 height 10
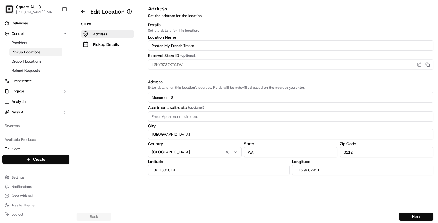
click at [307, 169] on input "115.9262951" at bounding box center [363, 170] width 142 height 10
click at [88, 14] on button at bounding box center [83, 11] width 13 height 9
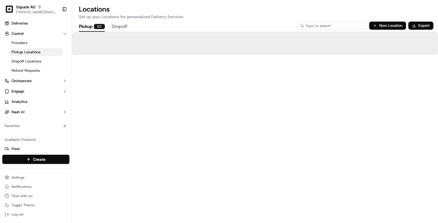
click at [325, 28] on input at bounding box center [332, 26] width 69 height 8
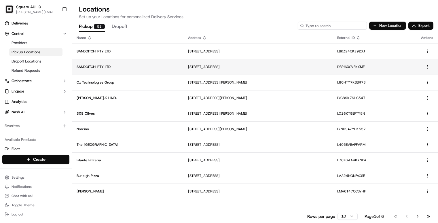
paste input "Pasta Prego"
type input "Pasta Prego"
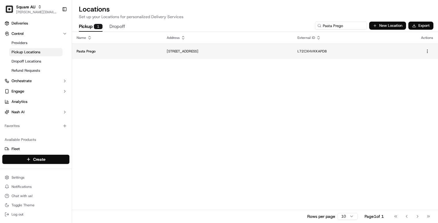
click at [220, 55] on td "361 Chapel St, South Yarra VIC 3141, Australia" at bounding box center [227, 51] width 131 height 16
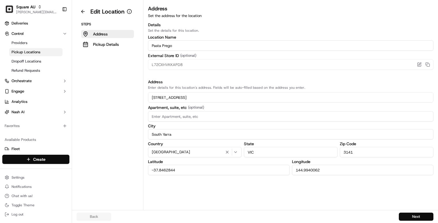
click at [187, 165] on input "-37.8462844" at bounding box center [219, 170] width 142 height 10
click at [314, 170] on input "144.9940062" at bounding box center [363, 170] width 142 height 10
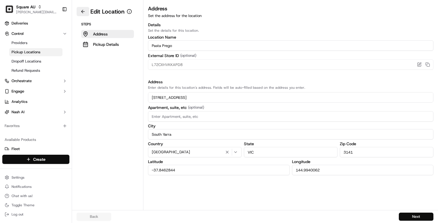
click at [79, 12] on button at bounding box center [83, 11] width 13 height 9
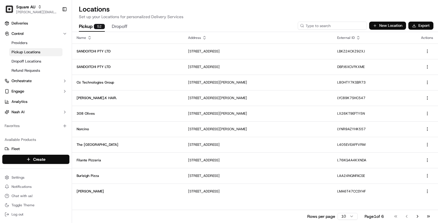
click at [334, 24] on input at bounding box center [332, 26] width 69 height 8
paste input "Pizzaiolo Woodfire Pizza"
type input "Pizzaiolo Woodfire Pizza"
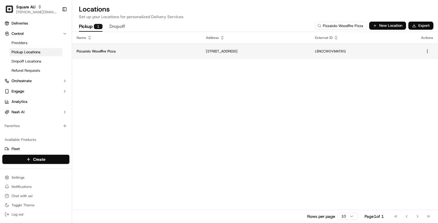
click at [201, 54] on td "17 Chelmsford Ave, Cronulla NSW 2230, Australia" at bounding box center [255, 51] width 109 height 16
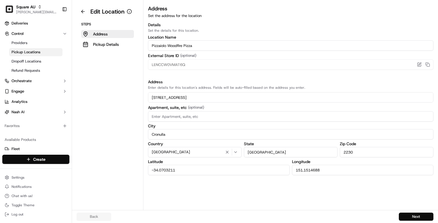
click at [211, 166] on input "-34.0703211" at bounding box center [219, 170] width 142 height 10
click at [323, 165] on input "151.1514688" at bounding box center [363, 170] width 142 height 10
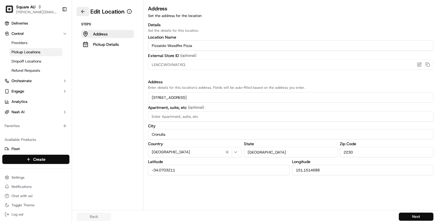
click at [83, 12] on button at bounding box center [83, 11] width 13 height 9
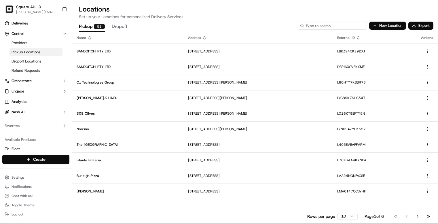
click at [334, 27] on input at bounding box center [332, 26] width 69 height 8
paste input "popo lee"
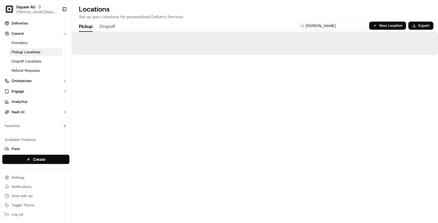
type input "popo lee"
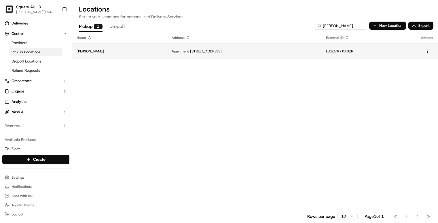
click at [172, 53] on p "Apartment 1/134 Aberdeen St, Northbridge WA 6003, Australia" at bounding box center [244, 51] width 145 height 5
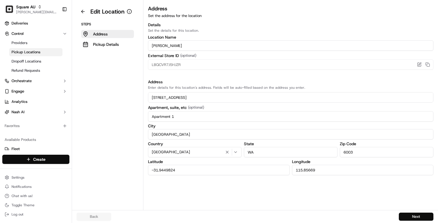
click at [181, 166] on input "-31.9449824" at bounding box center [219, 170] width 142 height 10
click at [322, 169] on input "115.85669" at bounding box center [363, 170] width 142 height 10
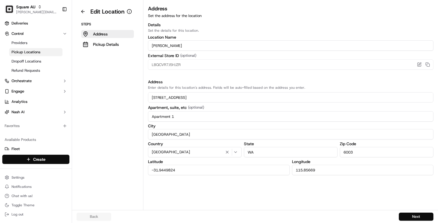
click at [322, 169] on input "115.85669" at bounding box center [363, 170] width 142 height 10
click at [84, 12] on button at bounding box center [83, 11] width 13 height 9
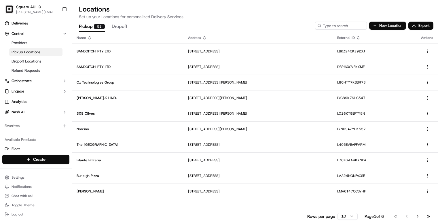
click at [332, 20] on div "Pickup 52 Dropoff New Location Export" at bounding box center [255, 26] width 366 height 12
click at [334, 24] on input at bounding box center [332, 26] width 69 height 8
paste input "Sandoitchi"
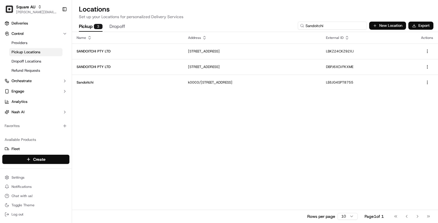
click at [324, 27] on input "Sandoitchi" at bounding box center [332, 26] width 69 height 8
paste input "Thai pacificpine Restaurant"
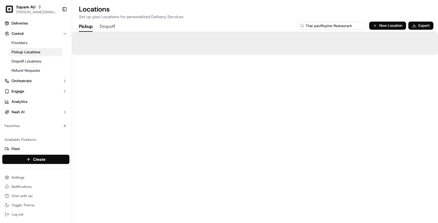
type input "Thai pacificpine Restaurant"
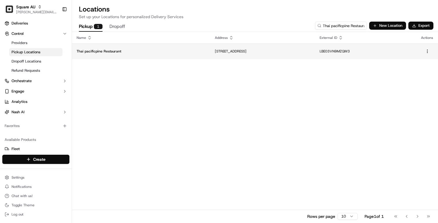
click at [243, 54] on td "Unit 4/2 Universal St, Pacific Pines QLD 4211, Australia" at bounding box center [262, 51] width 105 height 16
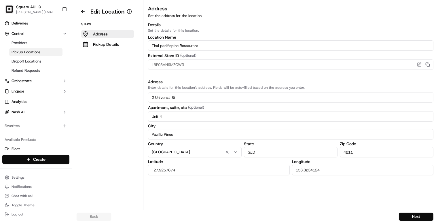
click at [200, 166] on input "-27.9257674" at bounding box center [219, 170] width 142 height 10
click at [314, 170] on input "153.3234124" at bounding box center [363, 170] width 142 height 10
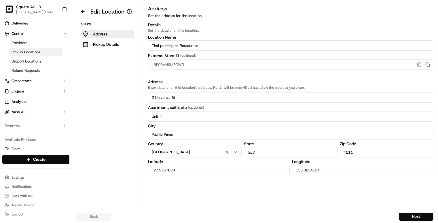
click at [314, 170] on input "153.3234124" at bounding box center [363, 170] width 142 height 10
click at [81, 12] on button at bounding box center [83, 11] width 13 height 9
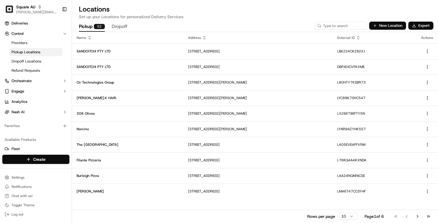
click at [321, 25] on icon at bounding box center [319, 26] width 4 height 4
click at [334, 25] on input at bounding box center [332, 26] width 69 height 8
paste input "Van Leucia"
type input "Van Leucia"
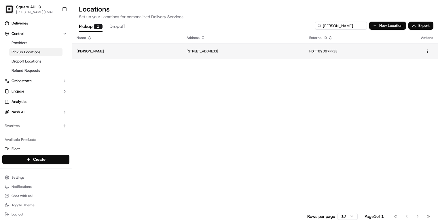
click at [216, 52] on p "103 Canley Vale Rd, Canley Vale NSW 2166, Australia" at bounding box center [244, 51] width 114 height 5
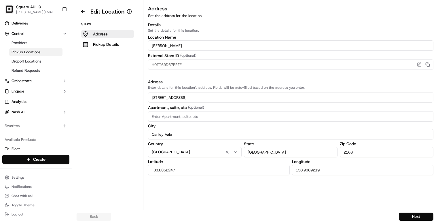
click at [203, 168] on input "-33.8852247" at bounding box center [219, 170] width 142 height 10
click at [327, 169] on input "150.9369219" at bounding box center [363, 170] width 142 height 10
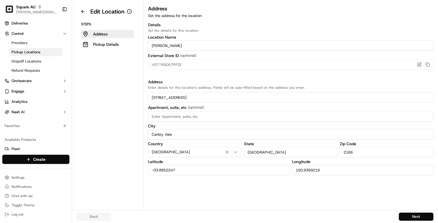
click at [327, 169] on input "150.9369219" at bounding box center [363, 170] width 142 height 10
click at [84, 13] on button at bounding box center [83, 11] width 13 height 9
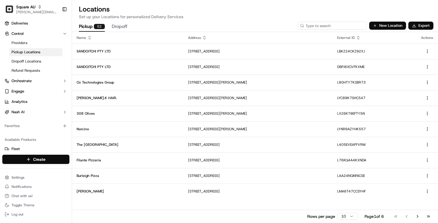
click at [356, 22] on input at bounding box center [332, 26] width 69 height 8
paste input "Willow Bridge Walnuts Pty Ltd"
type input "Willow Bridge Walnuts Pty Ltd"
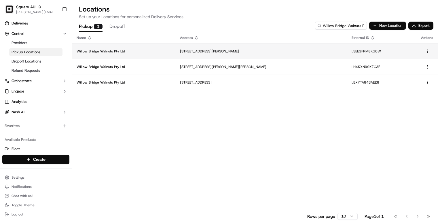
click at [235, 52] on p "2 Wingrove St, Alphington VIC 3078, Australia" at bounding box center [261, 51] width 162 height 5
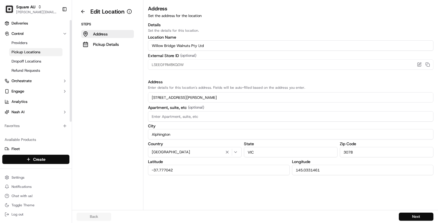
click at [193, 174] on input "-37.777042" at bounding box center [219, 170] width 142 height 10
click at [320, 168] on input "145.0331461" at bounding box center [363, 170] width 142 height 10
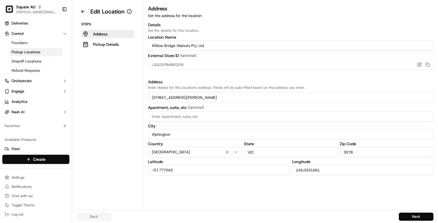
click at [320, 168] on input "145.0331461" at bounding box center [363, 170] width 142 height 10
click at [77, 12] on button at bounding box center [83, 11] width 13 height 9
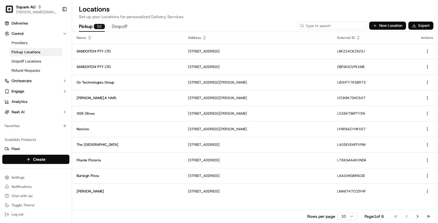
click at [364, 29] on input at bounding box center [332, 26] width 69 height 8
paste input "Willow Bridge Walnuts Pty Ltd"
type input "Willow Bridge Walnuts Pty Ltd"
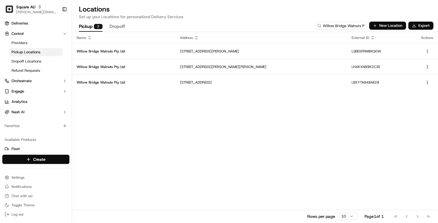
drag, startPoint x: 219, startPoint y: 179, endPoint x: 167, endPoint y: 157, distance: 56.0
click at [167, 157] on div "Name Address External ID Actions Willow Bridge Walnuts Pty Ltd 2 Wingrove St, A…" at bounding box center [255, 127] width 366 height 191
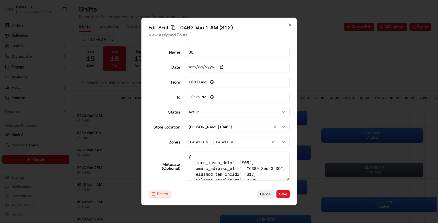
click at [290, 24] on icon "button" at bounding box center [289, 25] width 2 height 2
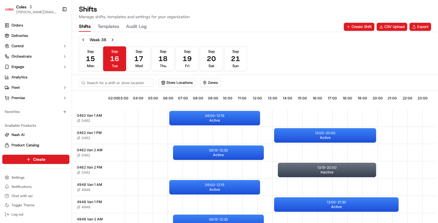
scroll to position [0, 51]
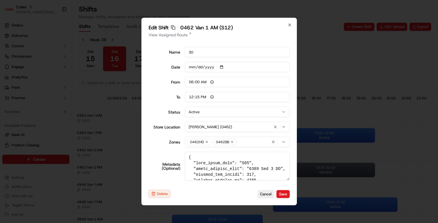
scroll to position [0, 51]
click at [287, 26] on h2 "Edit Shift Copy sft_cp5RF4HXHPuuCZrqmwTyCR 0462 Van 1 AM (S12)" at bounding box center [219, 27] width 141 height 5
drag, startPoint x: 288, startPoint y: 25, endPoint x: 247, endPoint y: 26, distance: 40.9
click at [247, 26] on div "Edit Shift Copy sft_cp5RF4HXHPuuCZrqmwTyCR 0462 Van 1 AM (S12) View Assigned Ro…" at bounding box center [218, 111] width 155 height 187
click at [292, 26] on icon "button" at bounding box center [289, 25] width 5 height 5
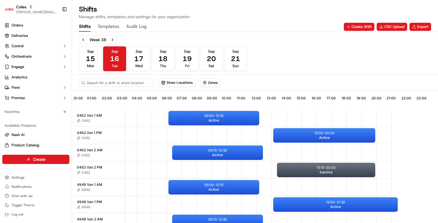
scroll to position [0, 51]
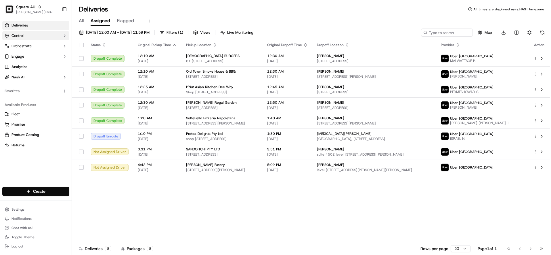
click at [31, 39] on button "Control" at bounding box center [35, 35] width 67 height 9
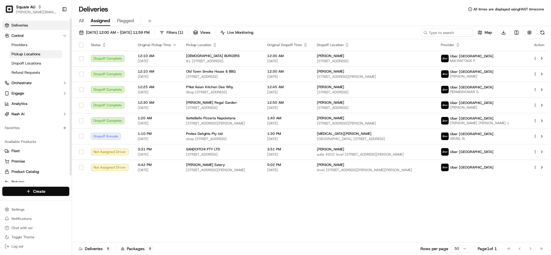
click at [33, 53] on span "Pickup Locations" at bounding box center [26, 54] width 29 height 5
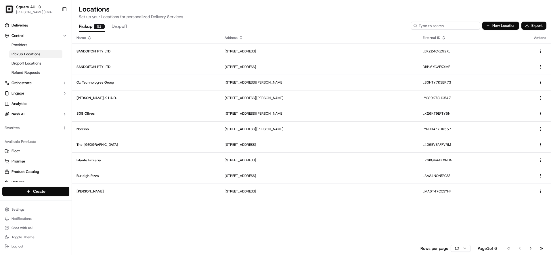
click at [467, 22] on input at bounding box center [445, 26] width 69 height 8
paste input "Amigos Taco Truck"
type input "Amigos Taco Truck"
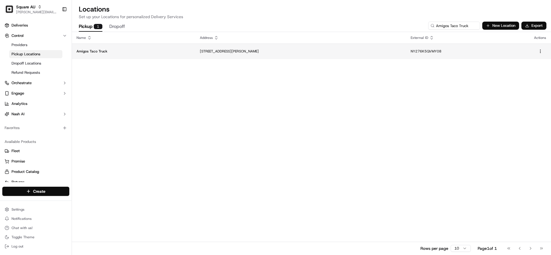
click at [286, 57] on td "[STREET_ADDRESS][PERSON_NAME]" at bounding box center [300, 51] width 211 height 16
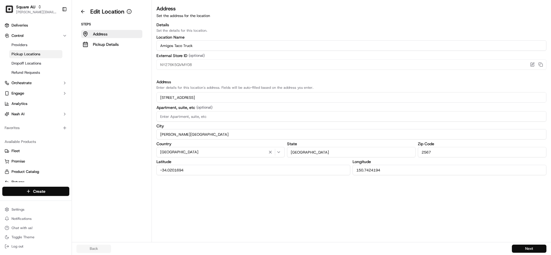
click at [250, 169] on input "-34.0201694" at bounding box center [254, 170] width 194 height 10
click at [404, 170] on input "150.7424194" at bounding box center [450, 170] width 194 height 10
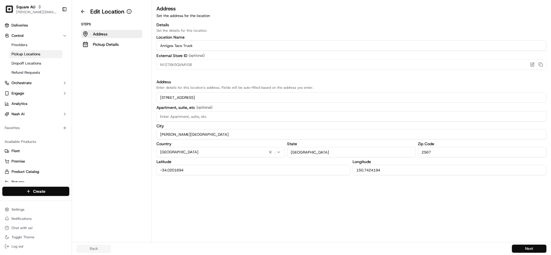
click at [404, 170] on input "150.7424194" at bounding box center [450, 170] width 194 height 10
click at [78, 11] on button at bounding box center [83, 11] width 13 height 9
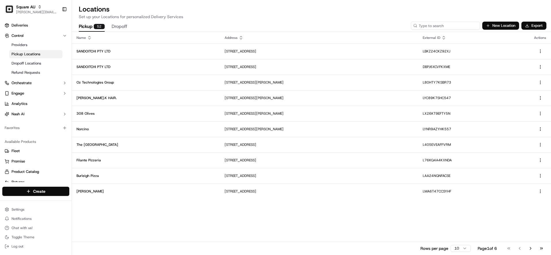
click at [438, 28] on input at bounding box center [445, 26] width 69 height 8
paste input "Arno Deli"
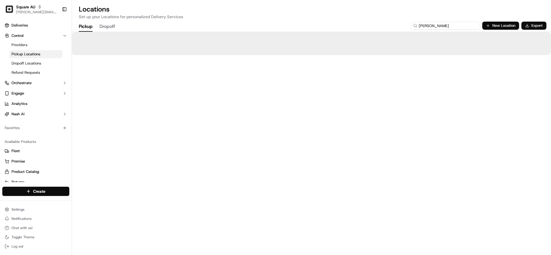
type input "Arno Deli"
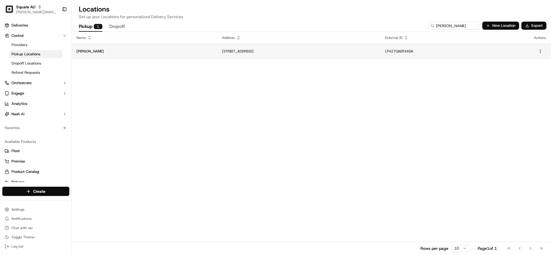
click at [220, 56] on td "179/181 King St, Newcastle NSW 2300, Australia" at bounding box center [299, 51] width 163 height 16
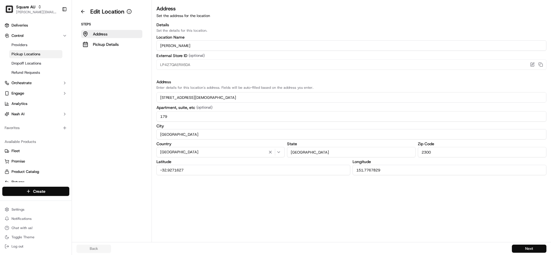
click at [278, 169] on input "-32.9271627" at bounding box center [254, 170] width 194 height 10
click at [378, 171] on input "151.7767829" at bounding box center [450, 170] width 194 height 10
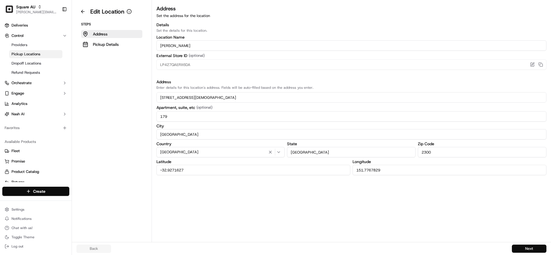
click at [378, 171] on input "151.7767829" at bounding box center [450, 170] width 194 height 10
click at [80, 11] on button at bounding box center [83, 11] width 13 height 9
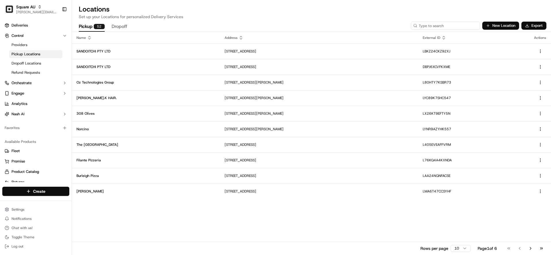
click at [456, 28] on input at bounding box center [445, 26] width 69 height 8
paste input "Willow Bridge Walnuts Pty Ltd"
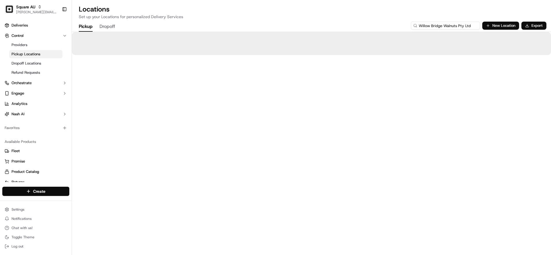
type input "Willow Bridge Walnuts Pty Ltd"
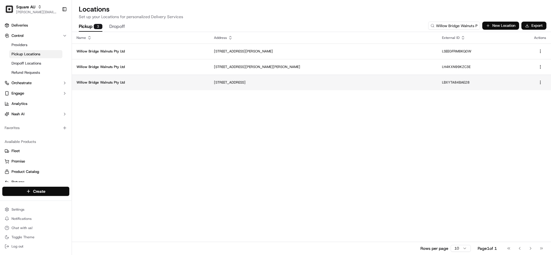
click at [246, 81] on p "92 Bell St, Coburg VIC 3058, Australia" at bounding box center [323, 82] width 219 height 5
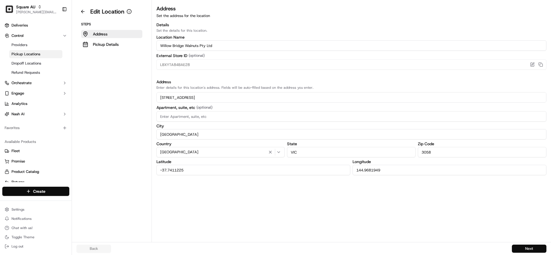
click at [229, 167] on input "-37.7411225" at bounding box center [254, 170] width 194 height 10
click at [228, 167] on input "-37.7411225" at bounding box center [254, 170] width 194 height 10
click at [380, 169] on input "144.9681949" at bounding box center [450, 170] width 194 height 10
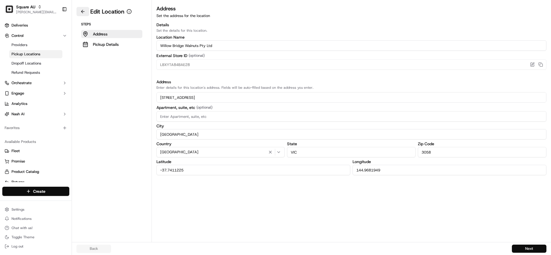
click at [83, 14] on button at bounding box center [83, 11] width 13 height 9
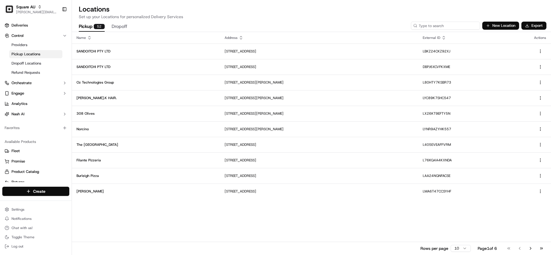
click at [448, 26] on input at bounding box center [445, 26] width 69 height 8
paste input "Willow Bridge Walnuts Pty Ltd"
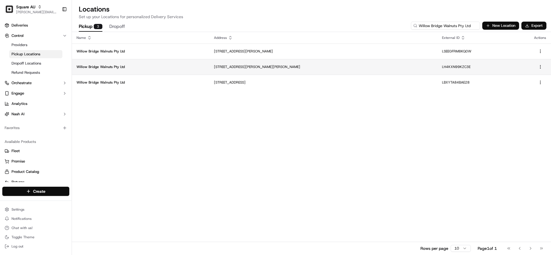
type input "Willow Bridge Walnuts Pty Ltd"
click at [284, 68] on p "60 Lee St, Carlton North VIC 3054, Australia" at bounding box center [323, 66] width 219 height 5
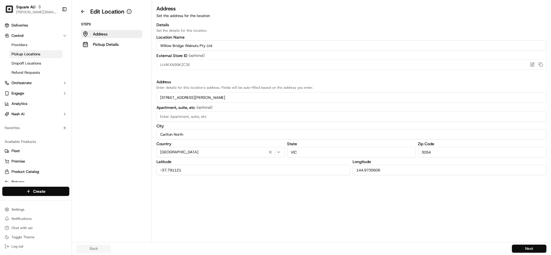
click at [250, 168] on input "-37.791121" at bounding box center [254, 170] width 194 height 10
click at [401, 170] on input "144.9735606" at bounding box center [450, 170] width 194 height 10
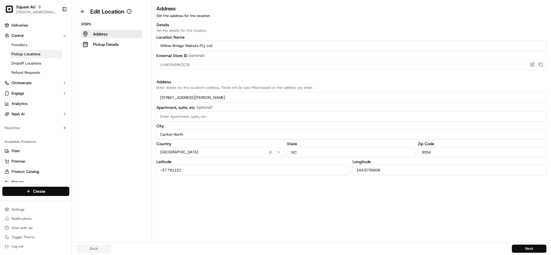
click at [401, 170] on input "144.9735606" at bounding box center [450, 170] width 194 height 10
click at [84, 12] on button at bounding box center [83, 11] width 13 height 9
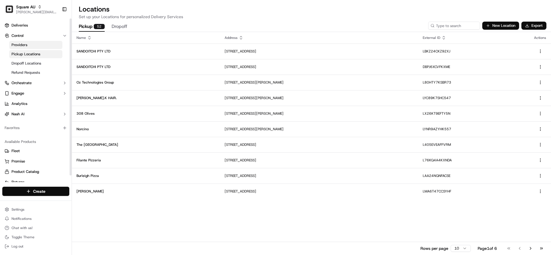
click at [22, 44] on span "Providers" at bounding box center [20, 44] width 16 height 5
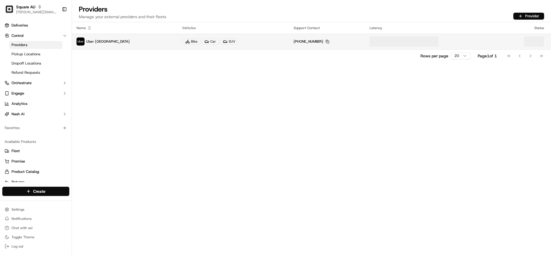
click at [111, 43] on p "Uber Australia" at bounding box center [125, 41] width 96 height 8
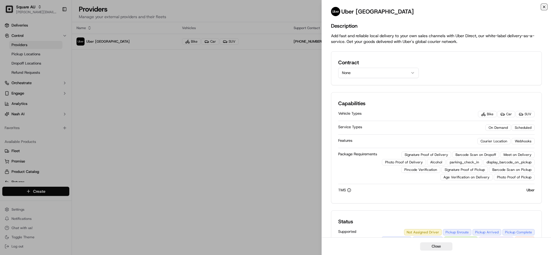
click at [544, 7] on icon "button" at bounding box center [544, 7] width 2 height 2
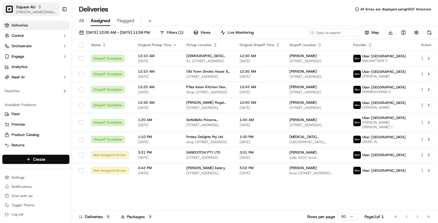
click at [33, 5] on span "Square AU" at bounding box center [25, 7] width 19 height 6
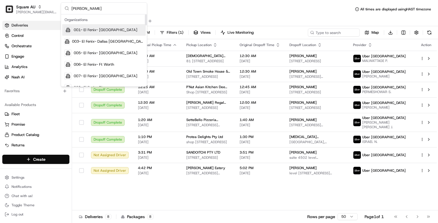
type input "coles"
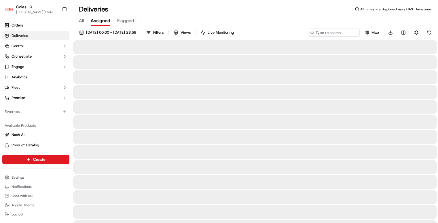
click at [224, 17] on div "All Assigned Flagged" at bounding box center [255, 21] width 366 height 10
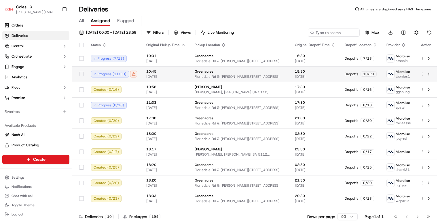
click at [163, 69] on span "10:45" at bounding box center [165, 71] width 39 height 5
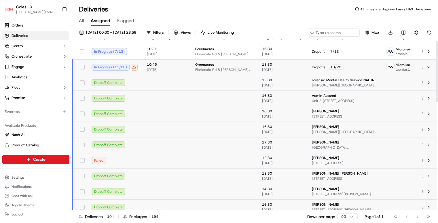
scroll to position [5, 0]
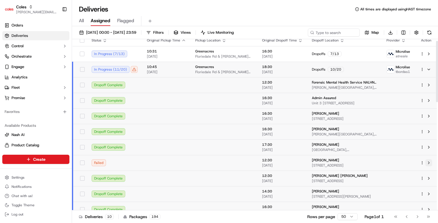
click at [429, 163] on button at bounding box center [428, 162] width 7 height 7
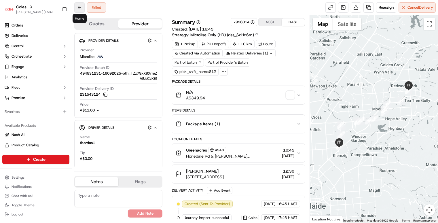
click at [81, 8] on button at bounding box center [79, 7] width 10 height 10
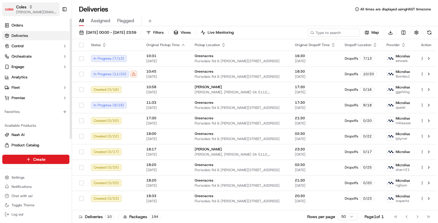
click at [45, 10] on span "[PERSON_NAME][EMAIL_ADDRESS][DOMAIN_NAME]" at bounding box center [36, 12] width 41 height 5
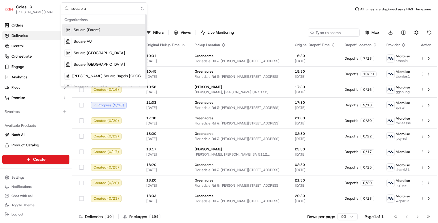
type input "square au"
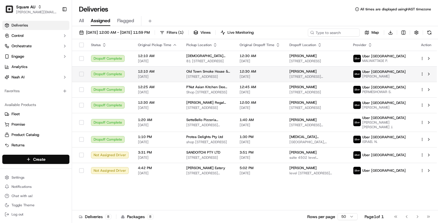
click at [344, 77] on span "[STREET_ADDRESS][PERSON_NAME]" at bounding box center [316, 76] width 54 height 5
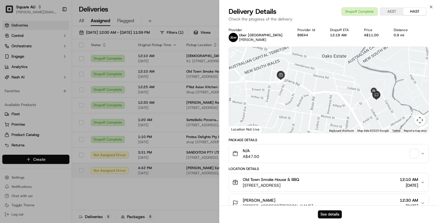
drag, startPoint x: 181, startPoint y: 204, endPoint x: 225, endPoint y: 178, distance: 50.2
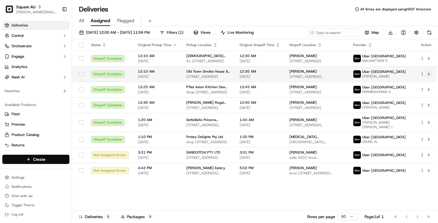
click at [430, 74] on button at bounding box center [428, 74] width 7 height 7
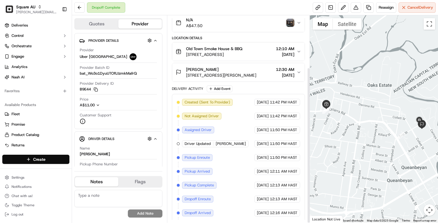
scroll to position [69, 0]
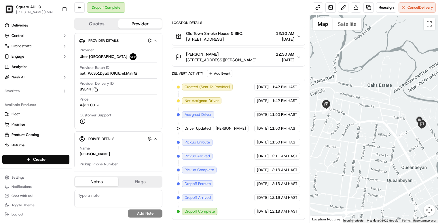
click at [196, 211] on span "Dropoff Complete" at bounding box center [199, 211] width 30 height 5
click at [195, 211] on span "Dropoff Complete" at bounding box center [199, 211] width 30 height 5
click at [201, 200] on div "Dropoff Arrived" at bounding box center [197, 197] width 31 height 7
click at [201, 199] on span "Dropoff Arrived" at bounding box center [197, 197] width 26 height 5
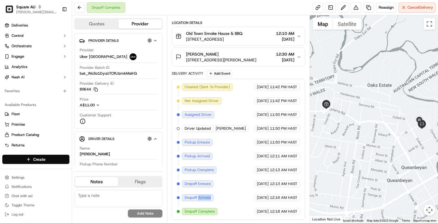
click at [201, 199] on span "Dropoff Arrived" at bounding box center [197, 197] width 26 height 5
click at [43, 12] on span "[PERSON_NAME][EMAIL_ADDRESS][DOMAIN_NAME]" at bounding box center [36, 12] width 41 height 5
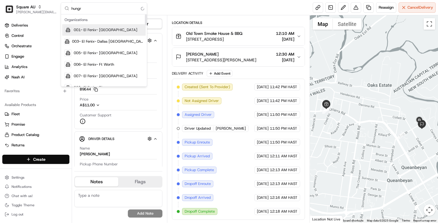
type input "hungry"
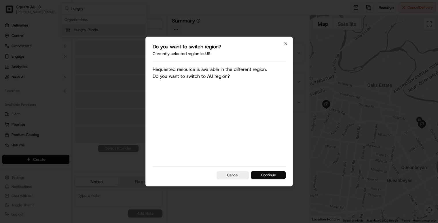
scroll to position [0, 0]
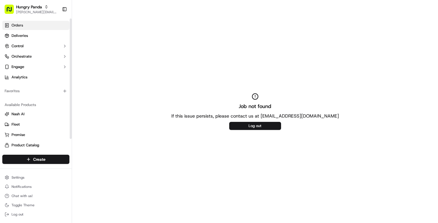
click at [31, 28] on link "Orders" at bounding box center [35, 25] width 67 height 9
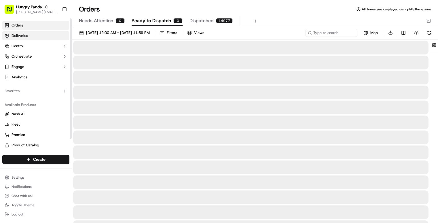
click at [31, 37] on link "Deliveries" at bounding box center [35, 35] width 67 height 9
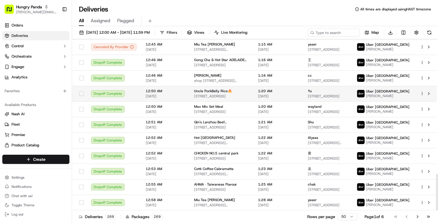
scroll to position [623, 0]
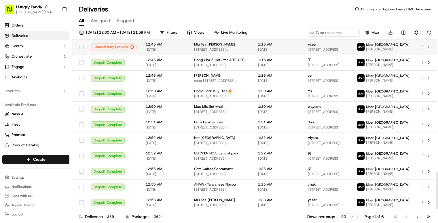
click at [218, 52] on span "[STREET_ADDRESS][PERSON_NAME]" at bounding box center [221, 49] width 55 height 5
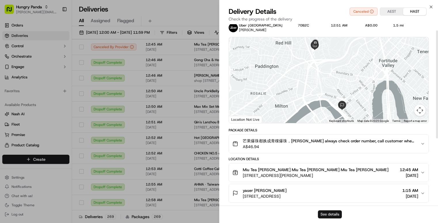
scroll to position [10, 0]
click at [337, 214] on button "See details" at bounding box center [330, 214] width 24 height 8
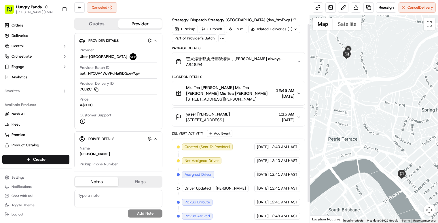
scroll to position [33, 0]
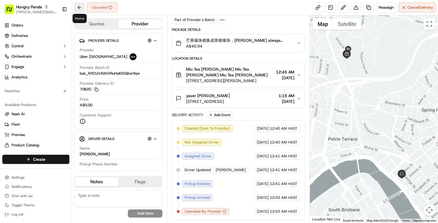
click at [80, 7] on button at bounding box center [79, 7] width 10 height 10
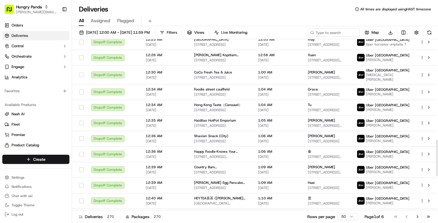
scroll to position [630, 0]
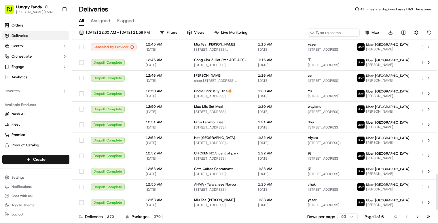
click at [411, 215] on div "Go to first page Go to previous page Go to next page Go to last page" at bounding box center [412, 216] width 43 height 8
click at [414, 217] on button "Go to next page" at bounding box center [417, 216] width 10 height 8
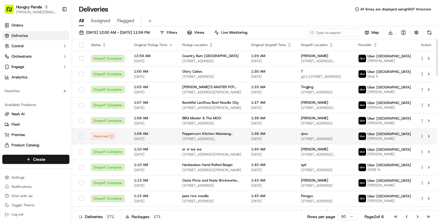
click at [134, 134] on span "1:08 AM" at bounding box center [153, 133] width 39 height 5
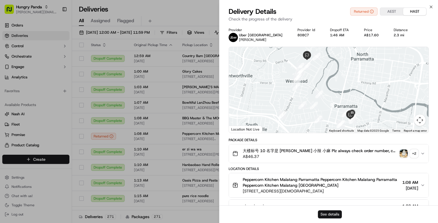
click at [334, 216] on button "See details" at bounding box center [330, 214] width 24 height 8
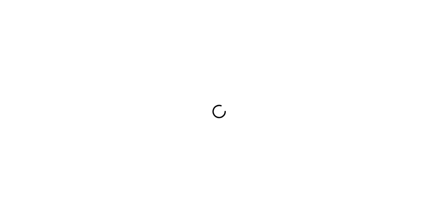
drag, startPoint x: 154, startPoint y: 66, endPoint x: 314, endPoint y: 154, distance: 183.0
click at [343, 175] on div at bounding box center [219, 111] width 438 height 223
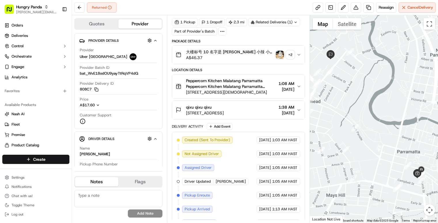
scroll to position [89, 0]
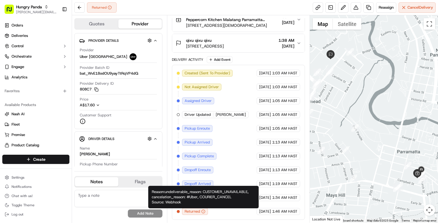
click at [203, 212] on icon "button" at bounding box center [203, 211] width 0 height 1
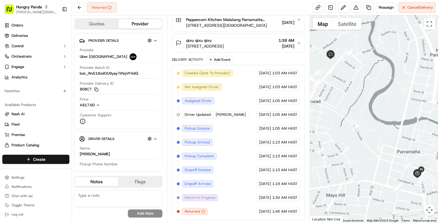
click at [203, 212] on icon "button" at bounding box center [203, 211] width 0 height 1
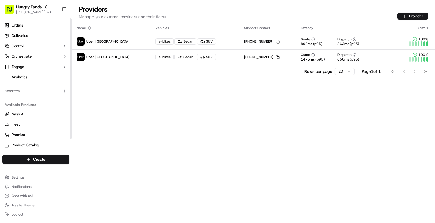
click at [34, 1] on div "Hungry Panda [PERSON_NAME][EMAIL_ADDRESS][DOMAIN_NAME] Toggle Sidebar" at bounding box center [36, 9] width 72 height 18
click at [39, 8] on span "Hungry Panda" at bounding box center [29, 7] width 26 height 6
